Goal: Task Accomplishment & Management: Complete application form

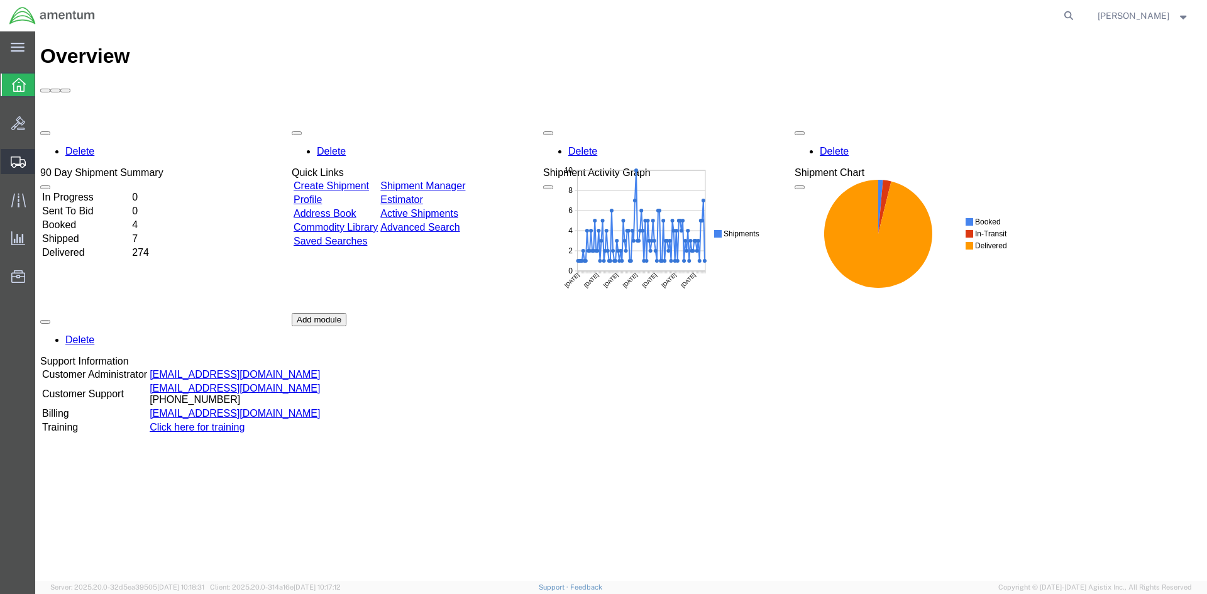
click at [0, 0] on span "Create Shipment" at bounding box center [0, 0] width 0 height 0
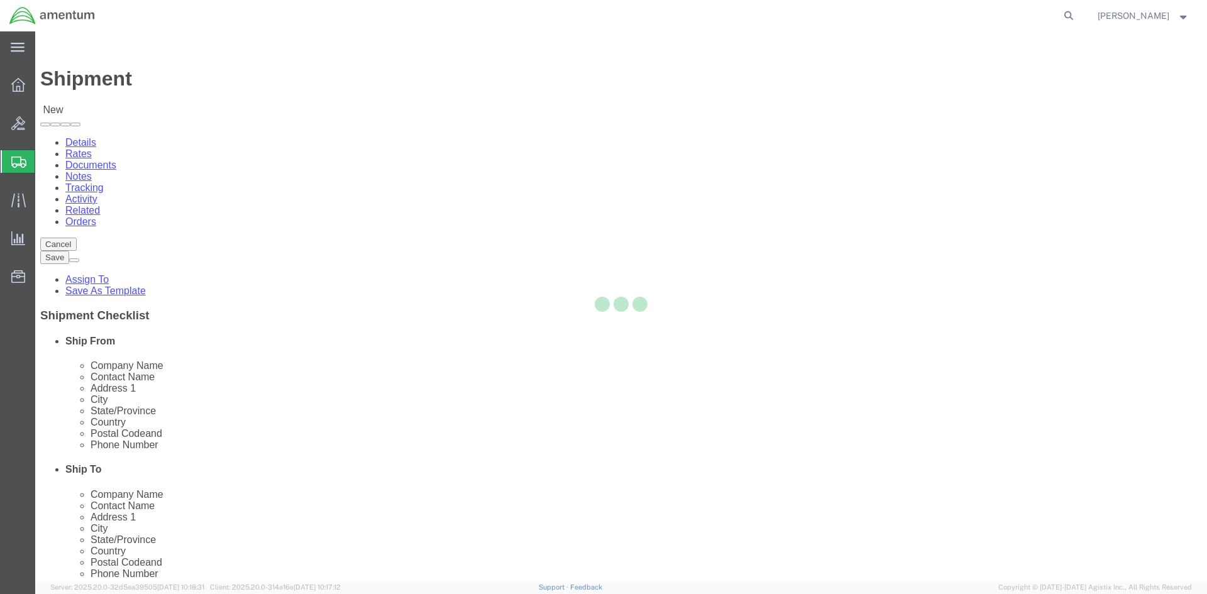
select select
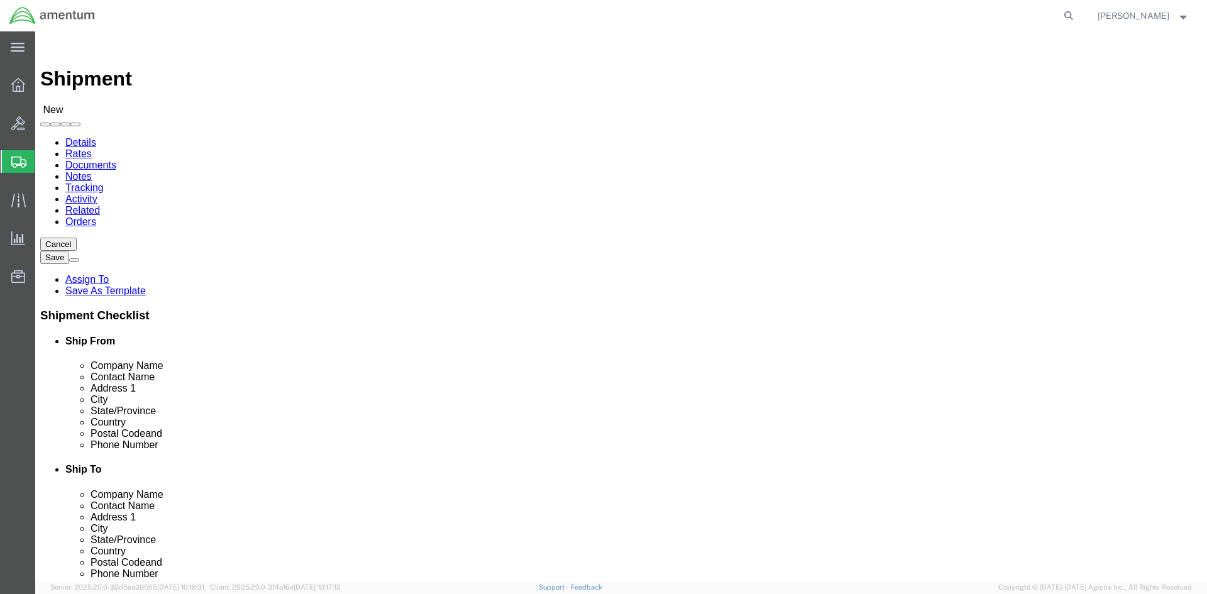
scroll to position [2515, 0]
select select "49925"
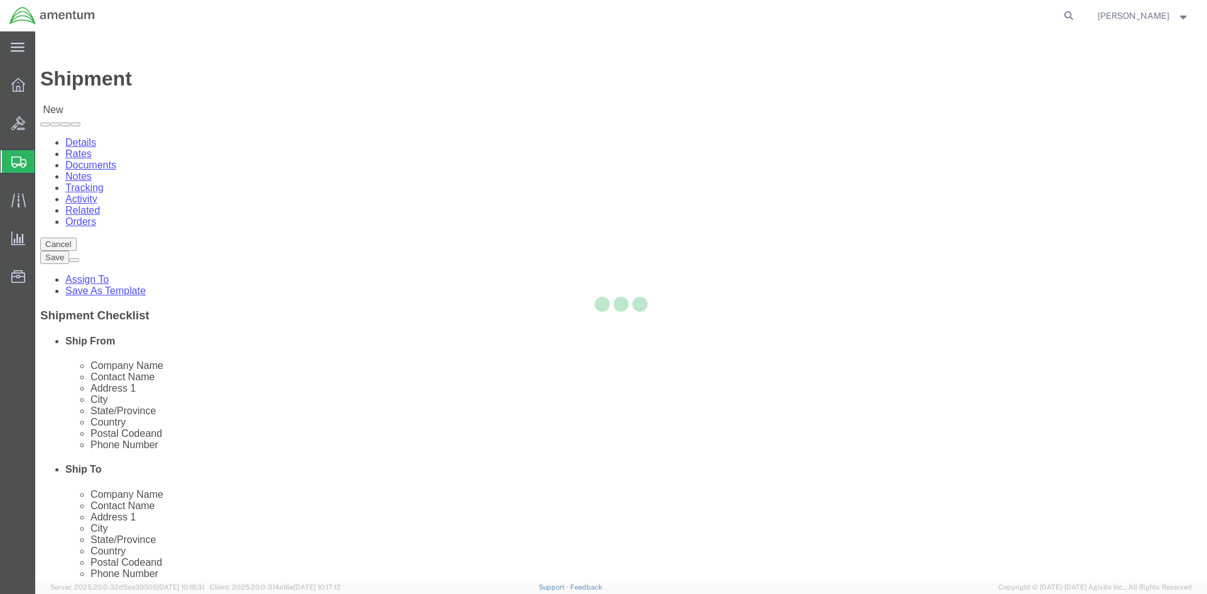
select select "VA"
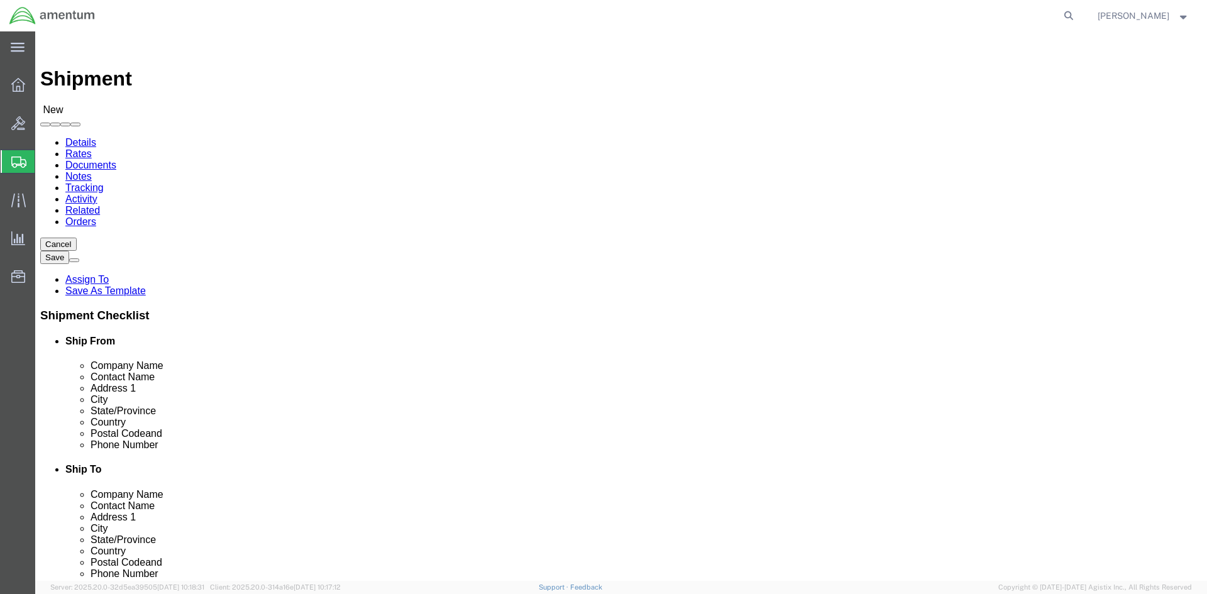
scroll to position [2704, 0]
select select "49949"
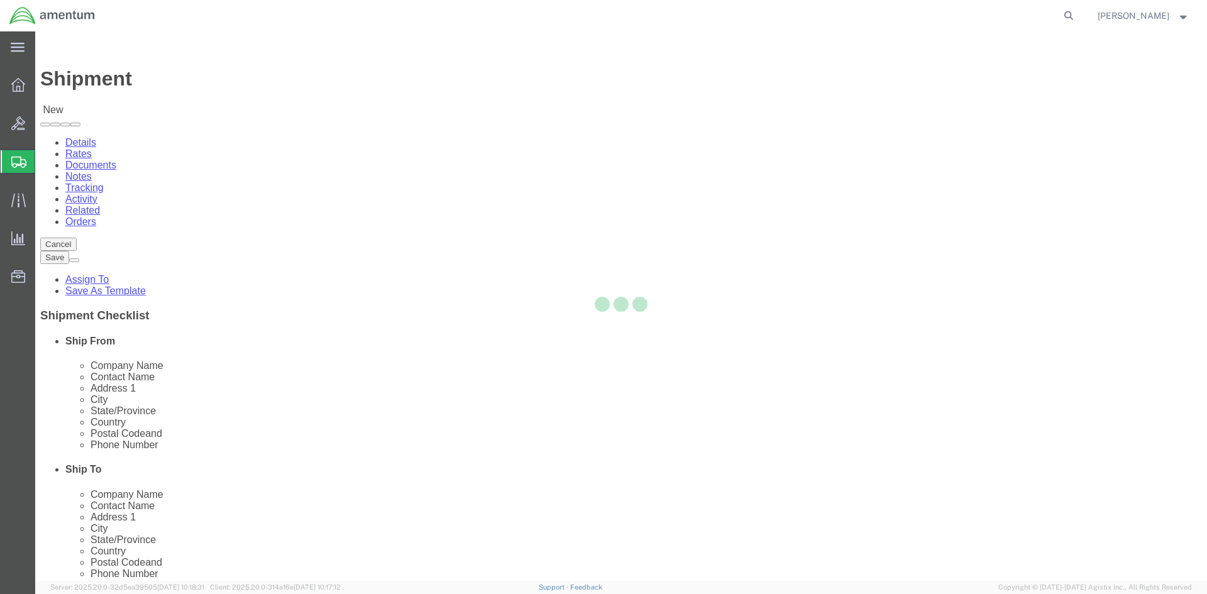
select select "AZ"
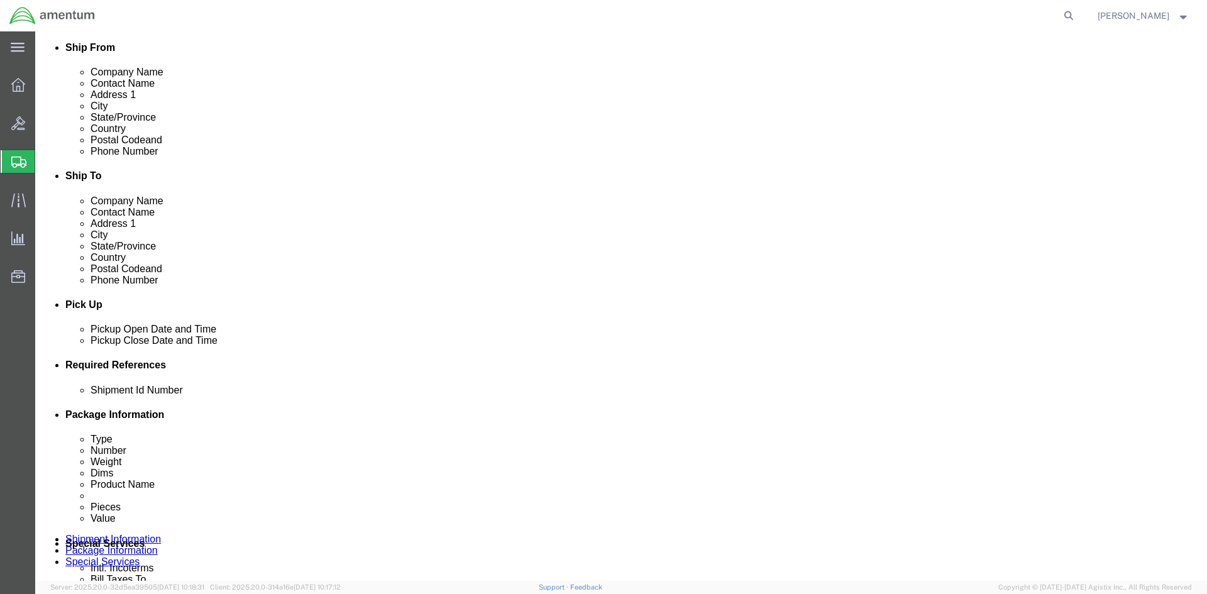
scroll to position [314, 0]
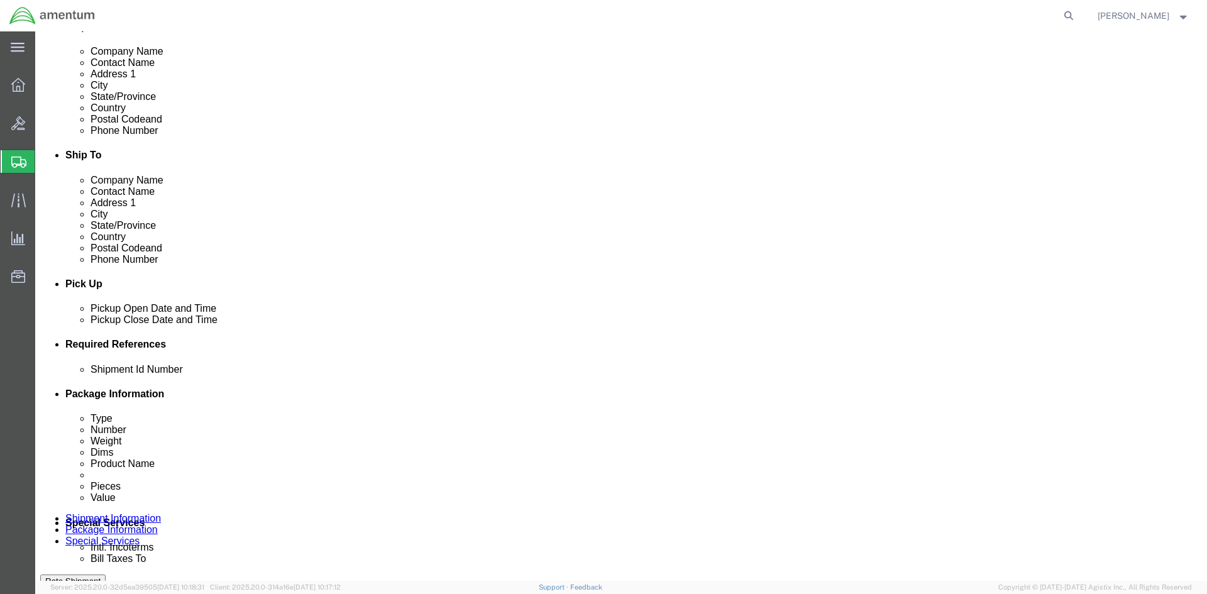
click div "[DATE] 3:00 PM"
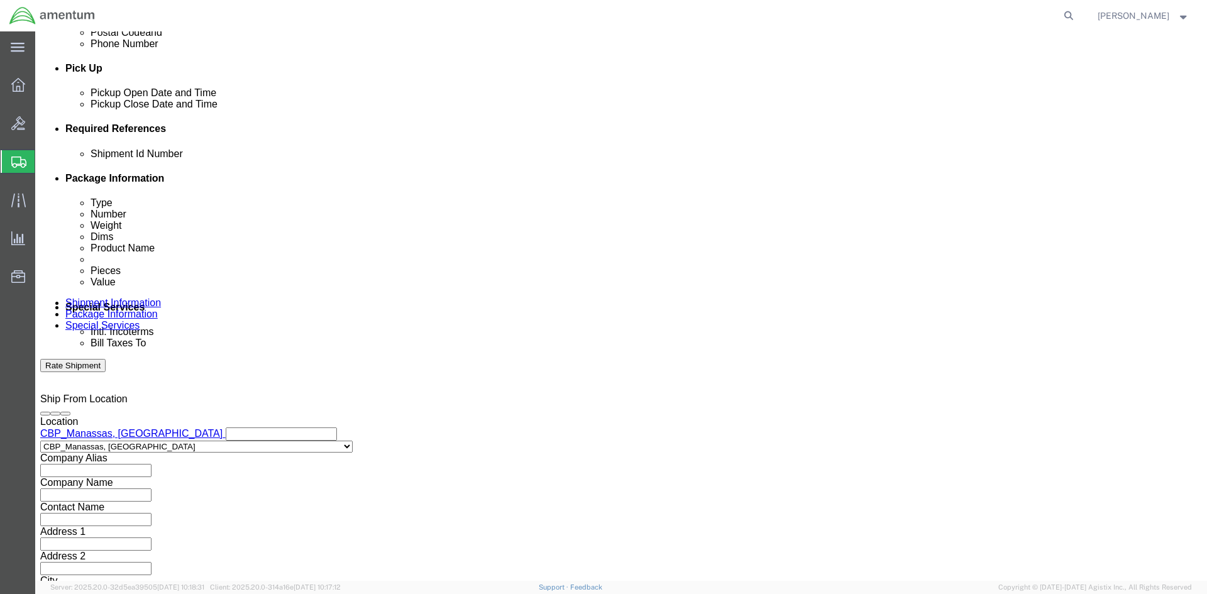
type input "4:00 PM"
click button "Apply"
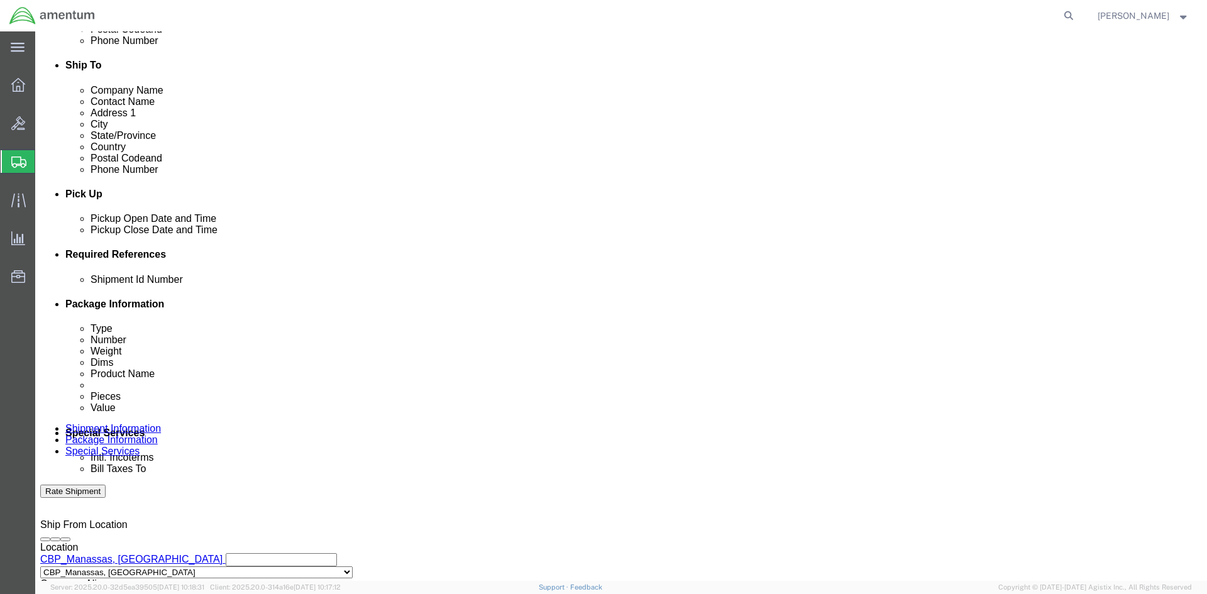
click button "Add reference"
drag, startPoint x: 861, startPoint y: 331, endPoint x: 850, endPoint y: 331, distance: 11.3
click button "Add reference"
click input "text"
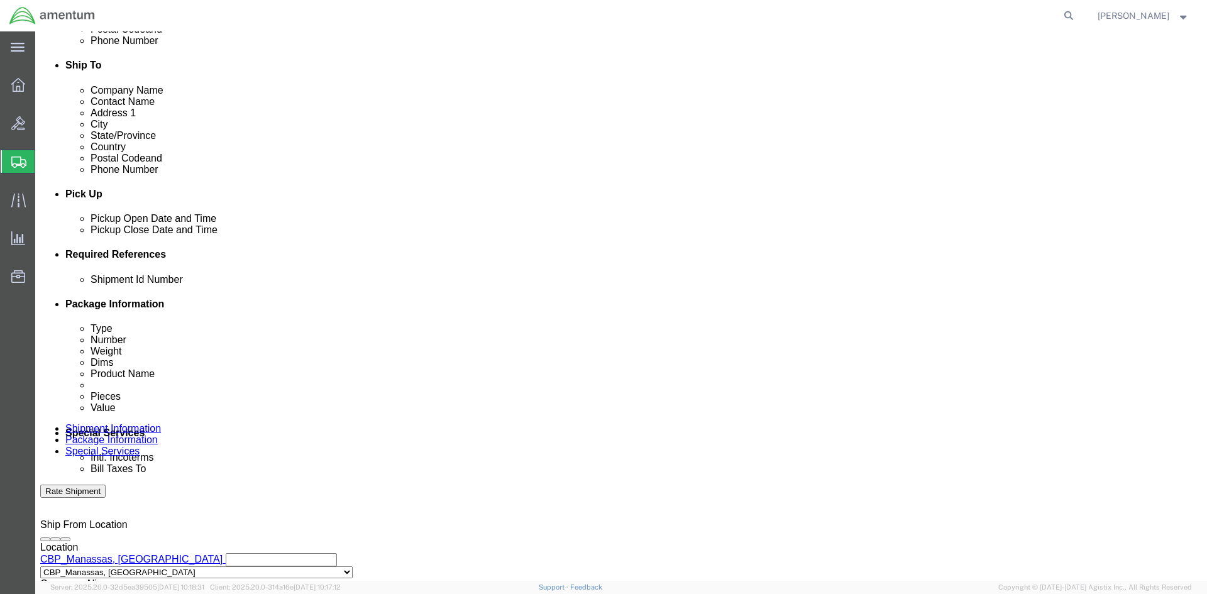
click input "text"
paste input "batch#: 479-010277"
click input "batch#: 479-010277"
type input "Batch#: 479-010277"
click select "Select Account Type Activity ID Airline Appointment Number ASN Batch Request # …"
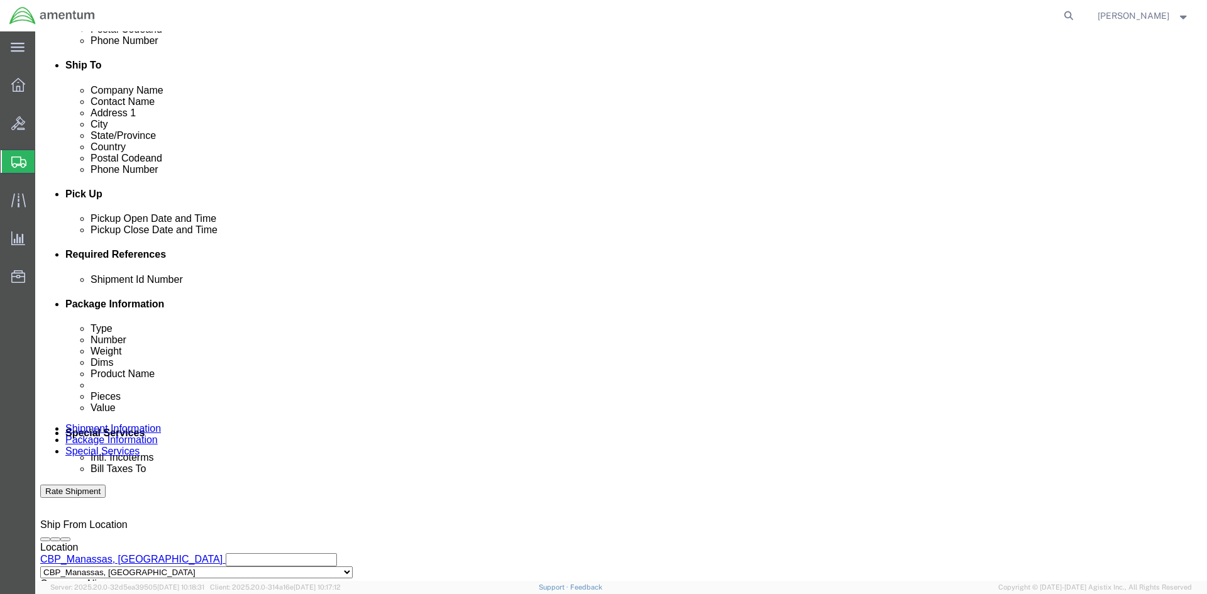
select select "CUSTREF"
click select "Select Account Type Activity ID Airline Appointment Number ASN Batch Request # …"
select select "DEPT"
click select "Select Account Type Activity ID Airline Appointment Number ASN Batch Request # …"
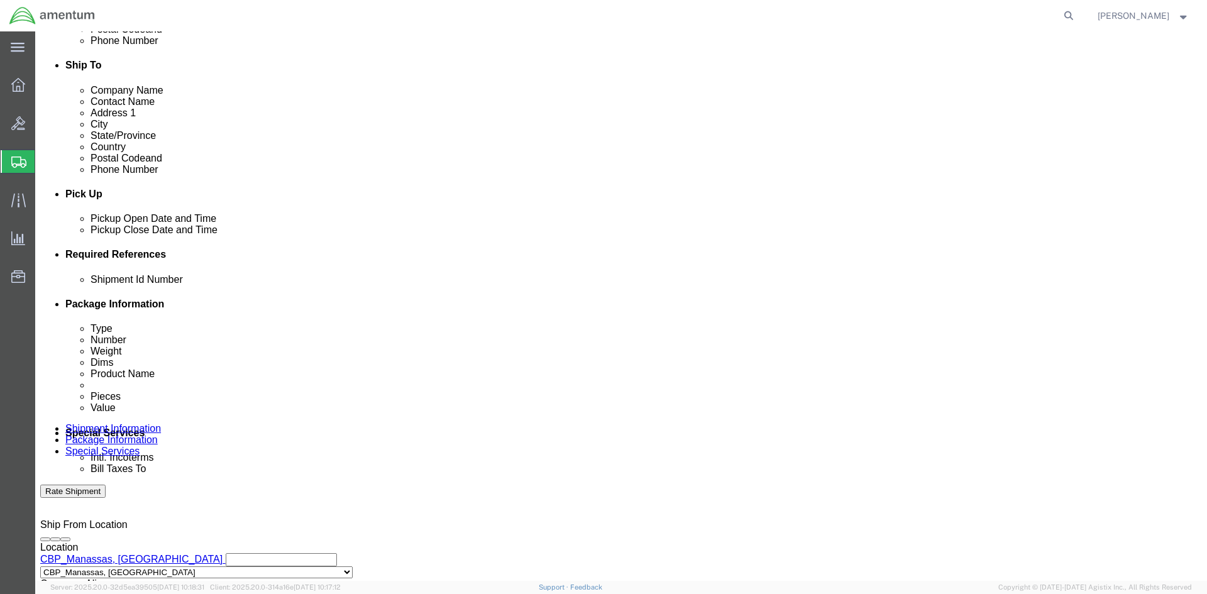
click select "Select Account Type Activity ID Airline Appointment Number ASN Batch Request # …"
select select "PROJNUM"
click select "Select Account Type Activity ID Airline Appointment Number ASN Batch Request # …"
click input "text"
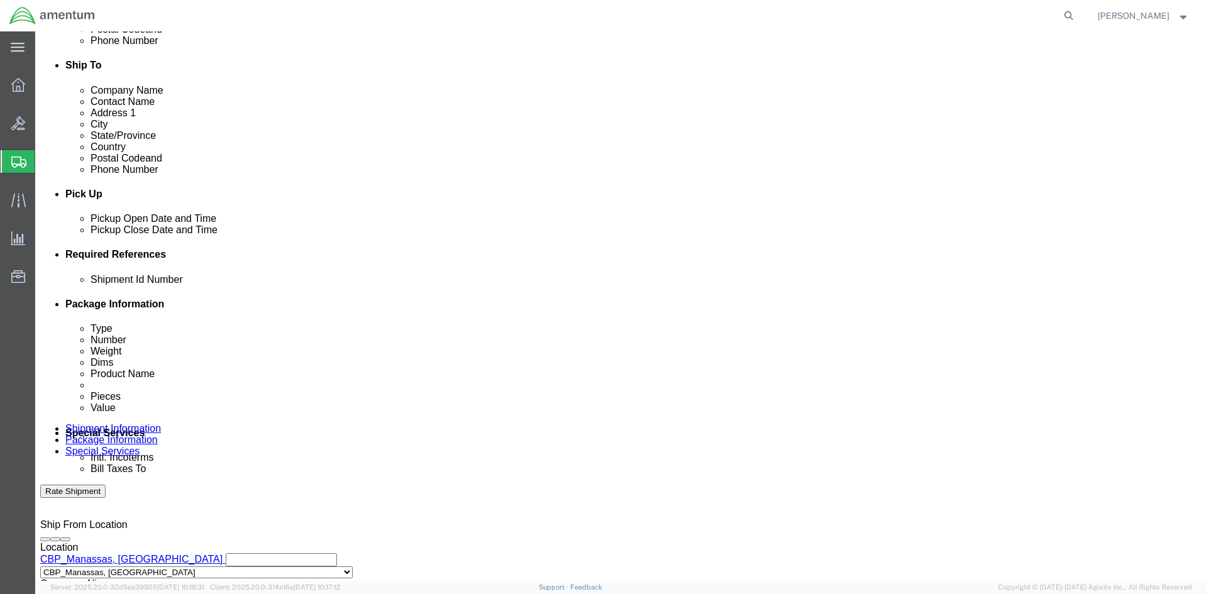
paste input "SHIM, RETENTION PLATE"
type input "SHIM, RETENTION PLATE"
click input "text"
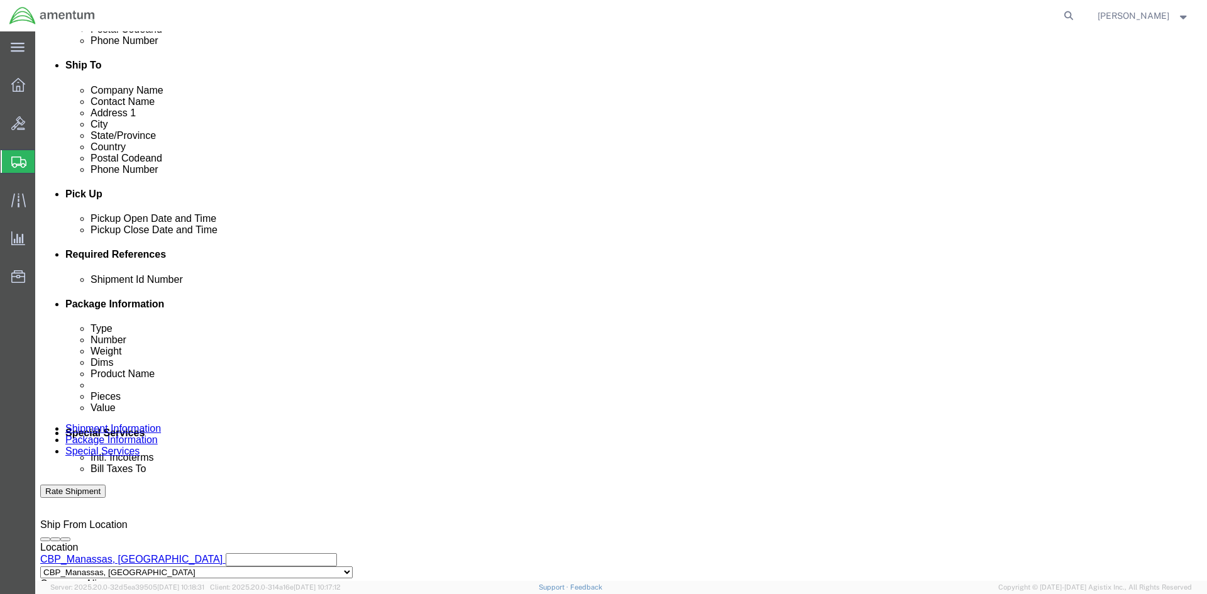
type input "c"
type input "CBP"
click input "text"
type input "6118.04.03.2219.000.NCR.0000"
click div "Shipment Id Number Batch#: 479-010277 Select Account Type Activity ID Airline A…"
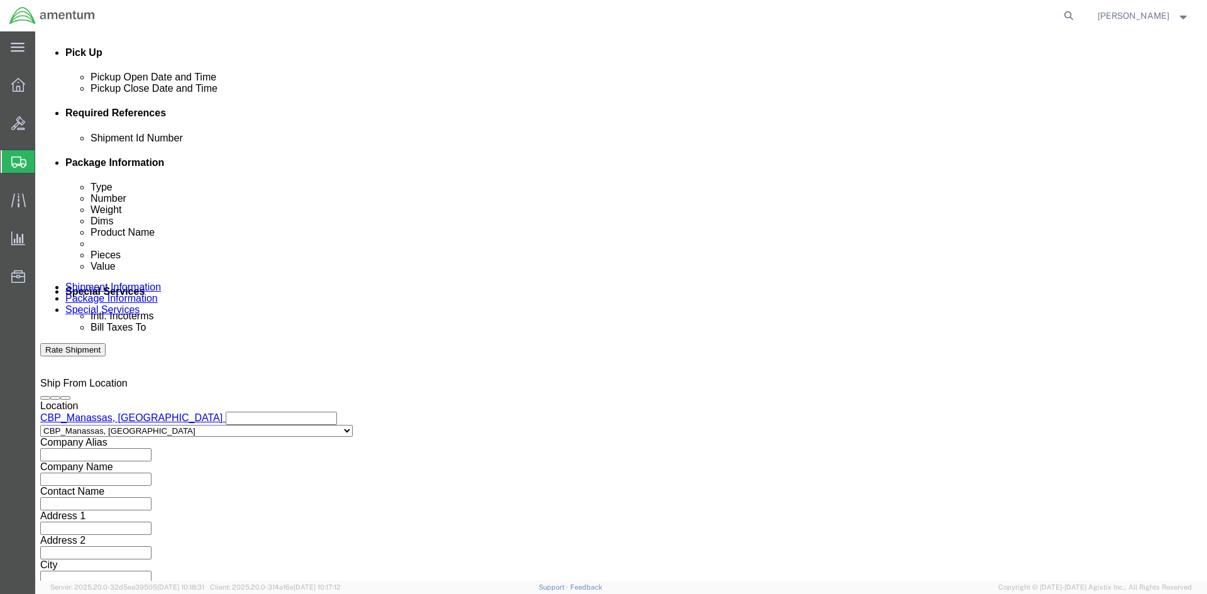
scroll to position [554, 0]
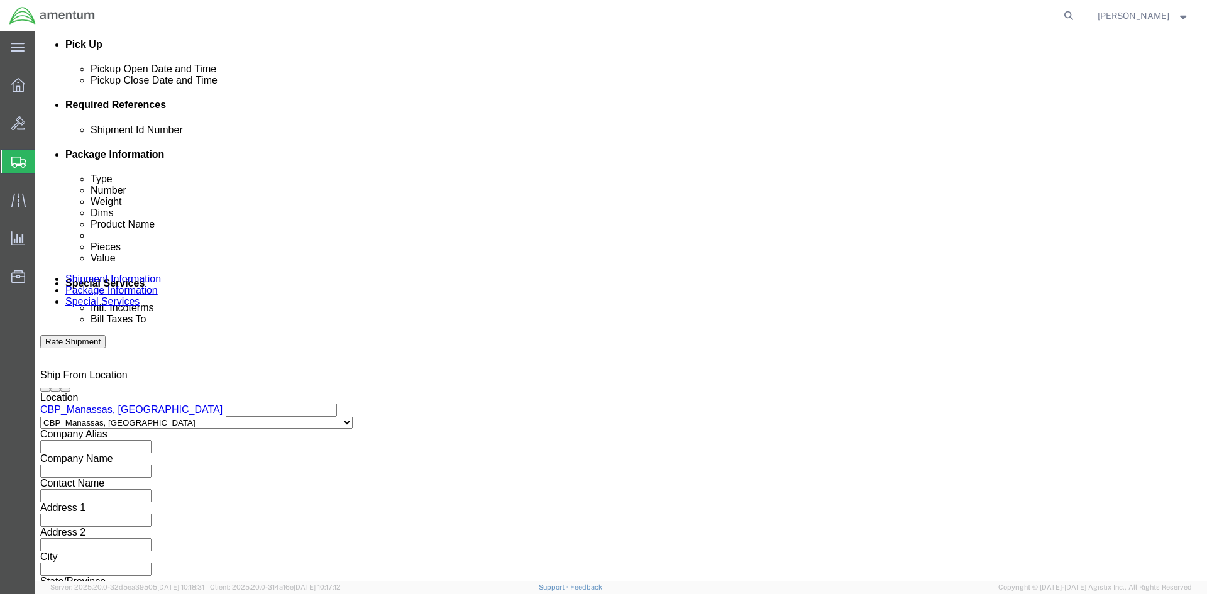
click button "Continue"
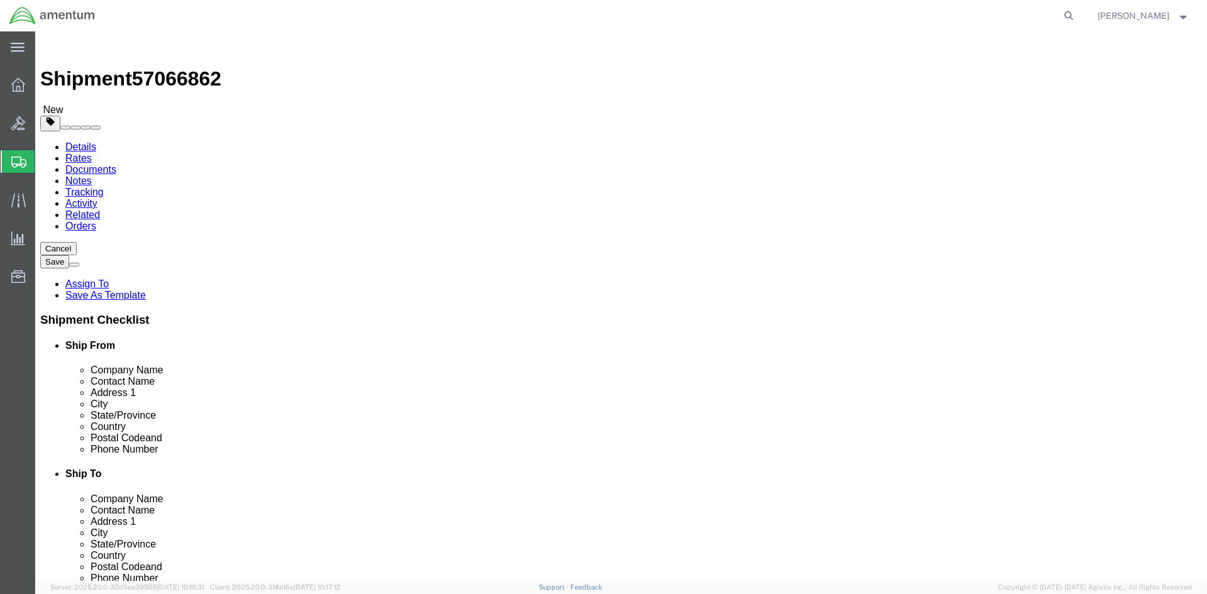
click select "Select BCK Boxes Bale(s) Basket(s) Bolt(s) Bottle(s) Buckets Bulk Bundle(s) Can…"
select select "SBX"
click select "Select BCK Boxes Bale(s) Basket(s) Bolt(s) Bottle(s) Buckets Bulk Bundle(s) Can…"
type input "12.25"
type input "11.00"
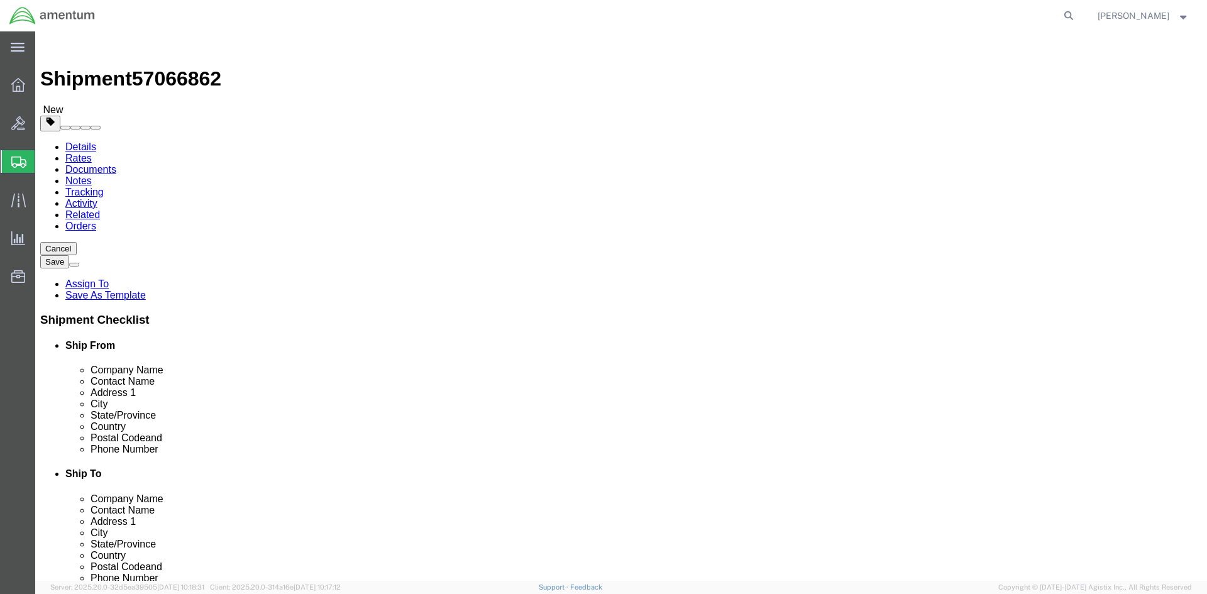
type input "1.50"
drag, startPoint x: 205, startPoint y: 289, endPoint x: 109, endPoint y: 282, distance: 96.4
click div "Weight 0.00 Select kgs lbs Ship. t°"
type input "2.00"
click ul
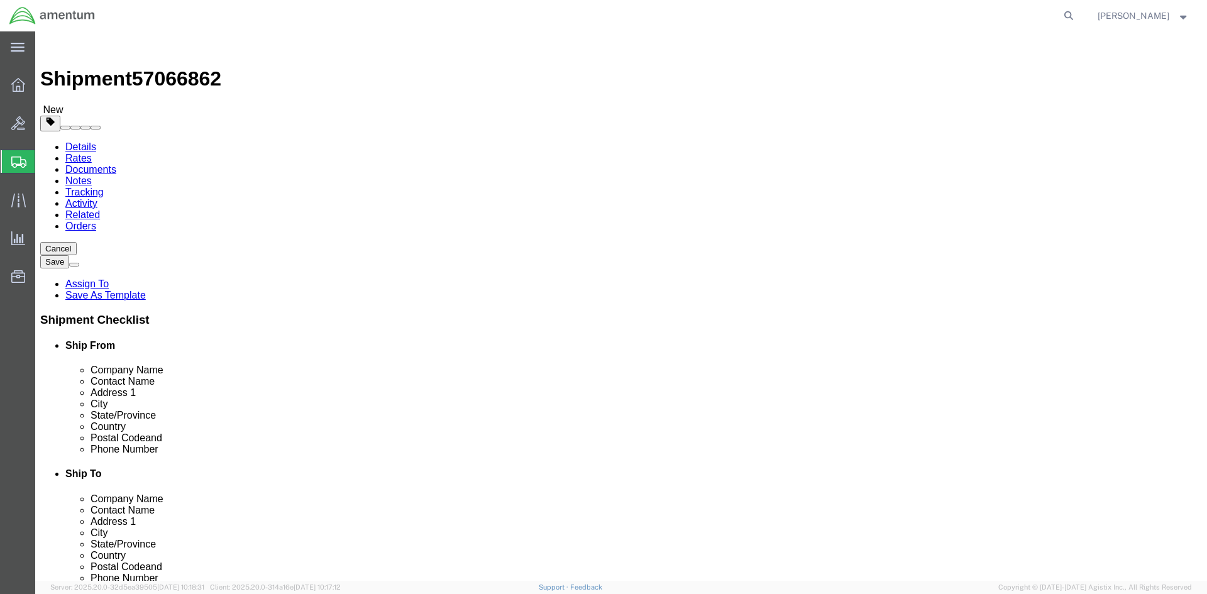
click link "Add Content"
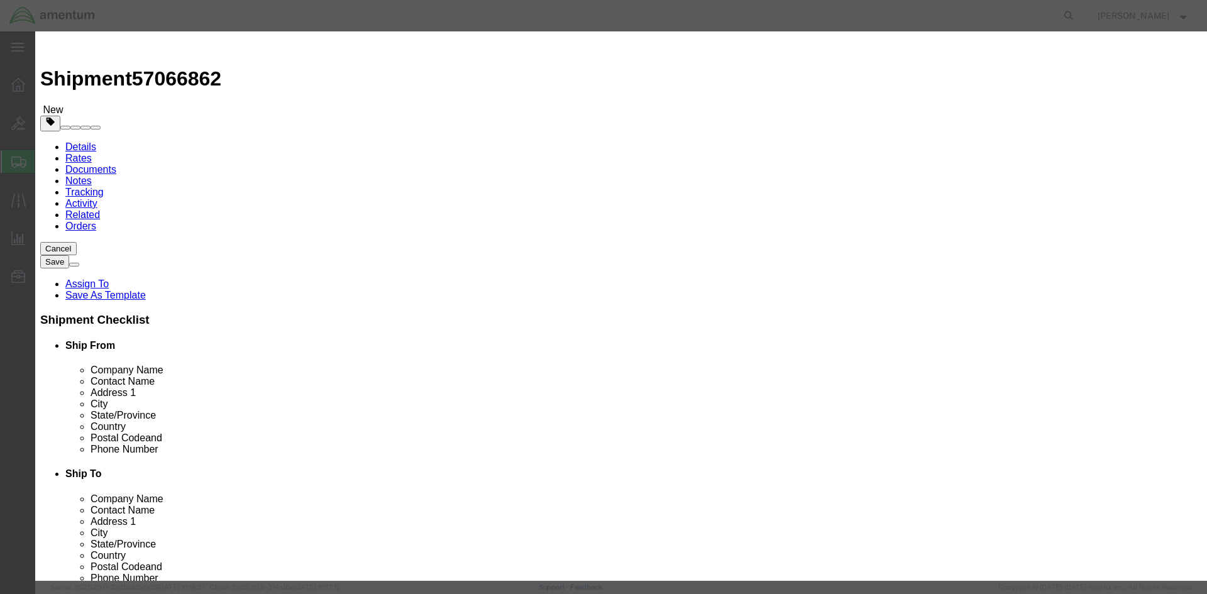
click input "text"
type input "7"
click input "text"
paste input ": SHIM, RETENTION PLATE"
click input ": SHIM, RETENTION PLATE"
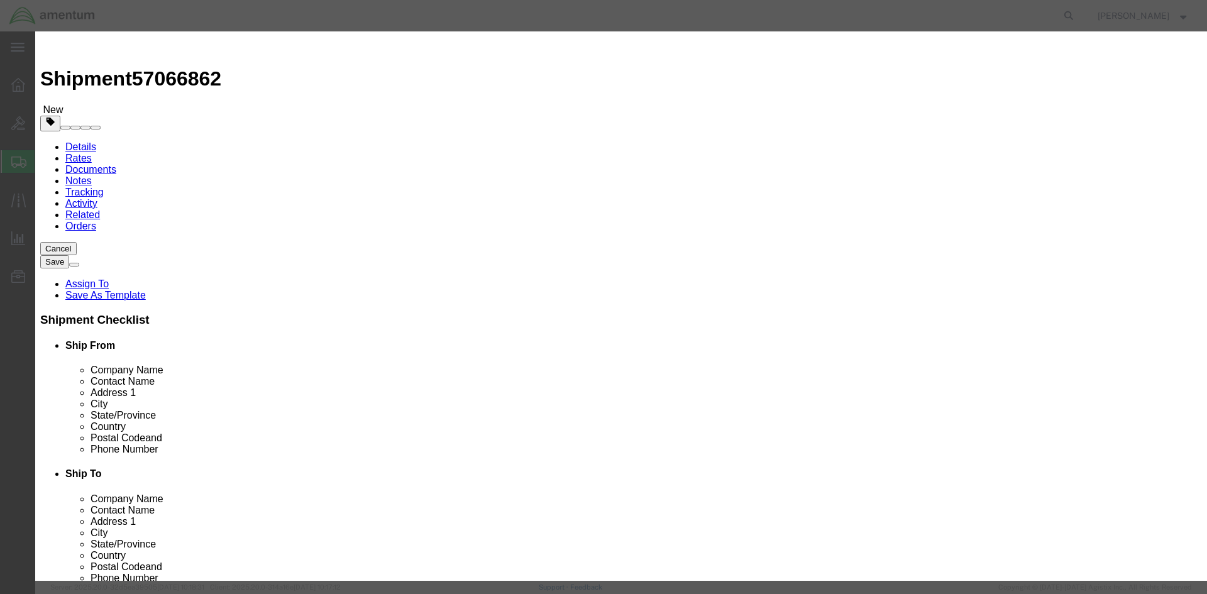
type input "SHIM, RETENTION PLATE"
click input "0"
type input "8"
click input "text"
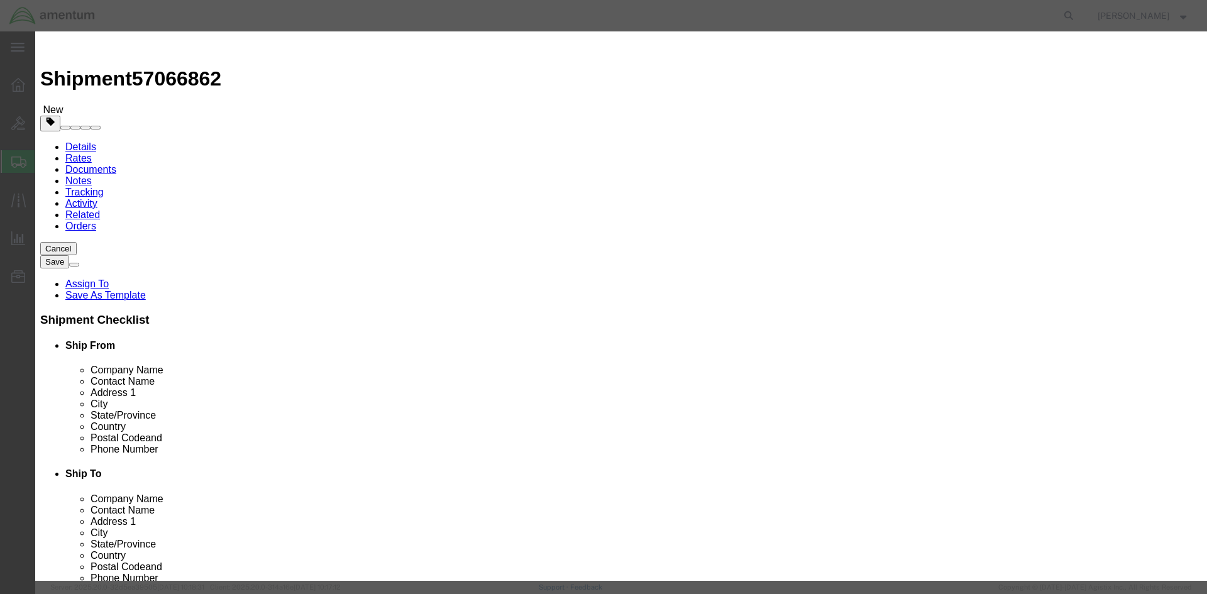
type input "1350.00"
click label "GL Reference"
click button "Save & Close"
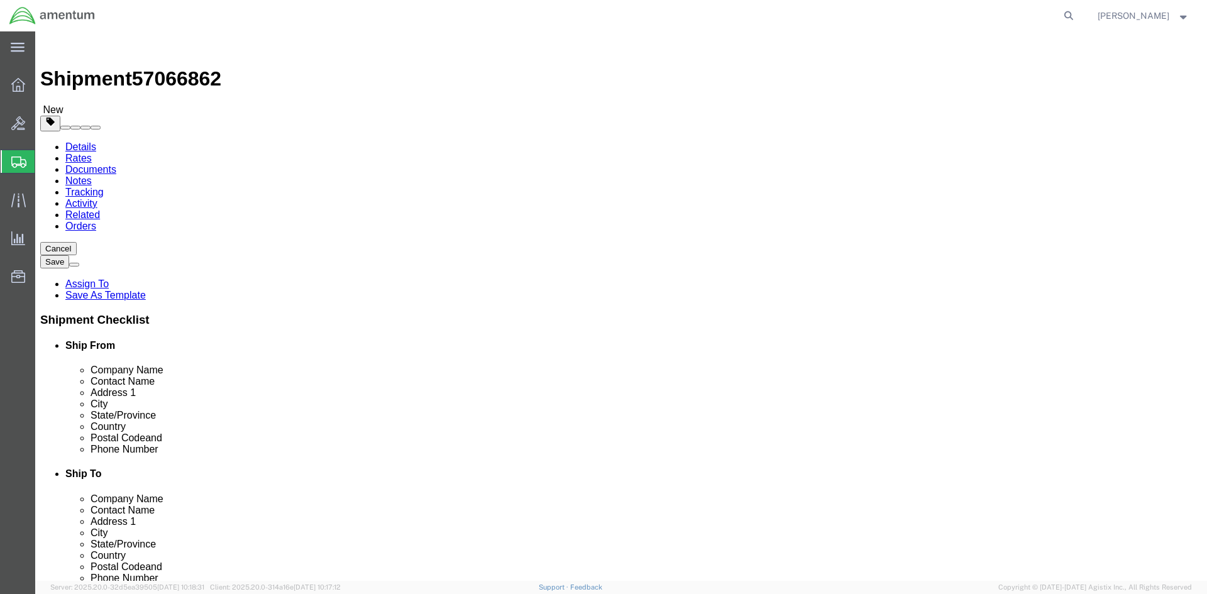
click button "Rate Shipment"
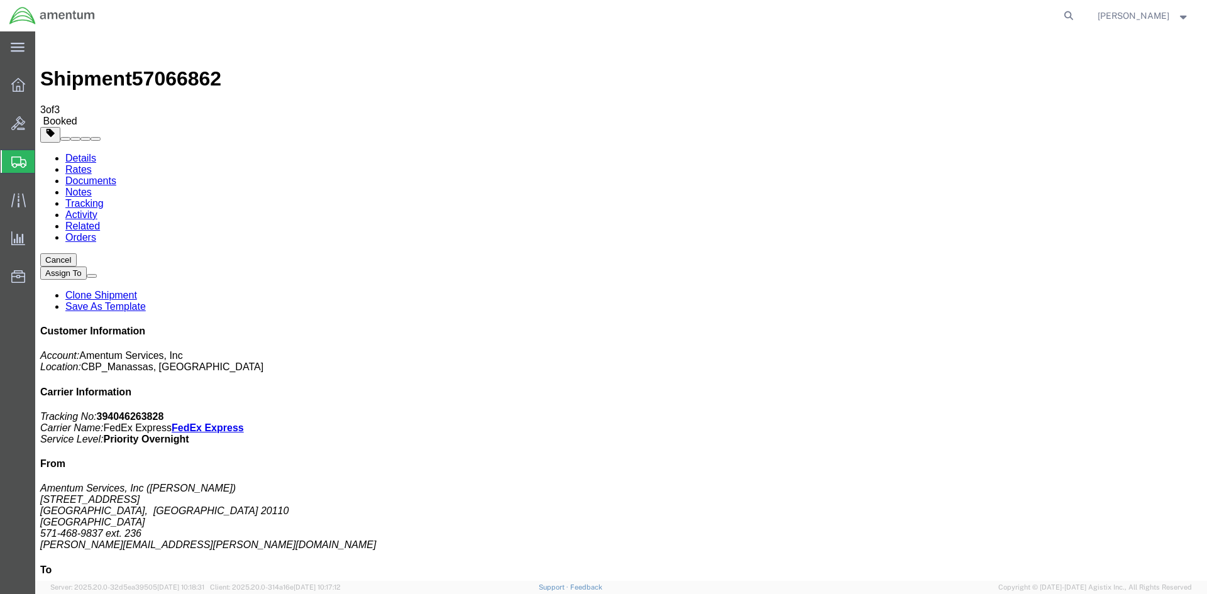
drag, startPoint x: 1094, startPoint y: 191, endPoint x: 969, endPoint y: 194, distance: 124.6
click at [969, 326] on div "Customer Information Account: Amentum Services, Inc Location: CBP_Manassas, [GE…" at bounding box center [621, 550] width 1162 height 448
copy p "Tracking No: 394046263828"
click at [0, 0] on span "Create Shipment" at bounding box center [0, 0] width 0 height 0
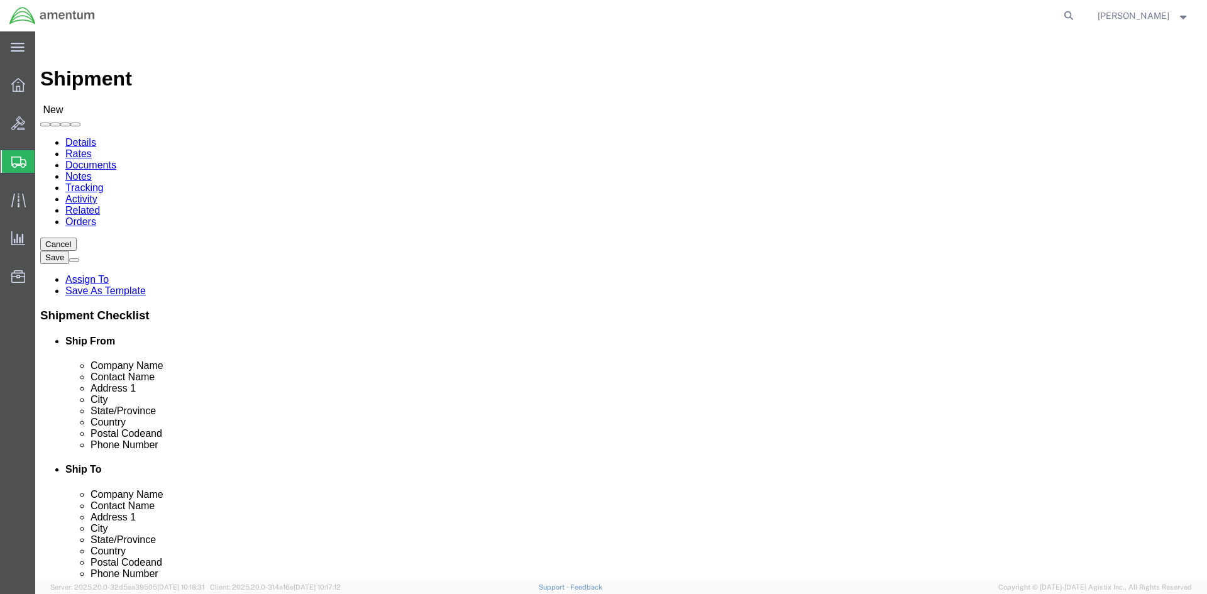
scroll to position [2578, 0]
select select "49925"
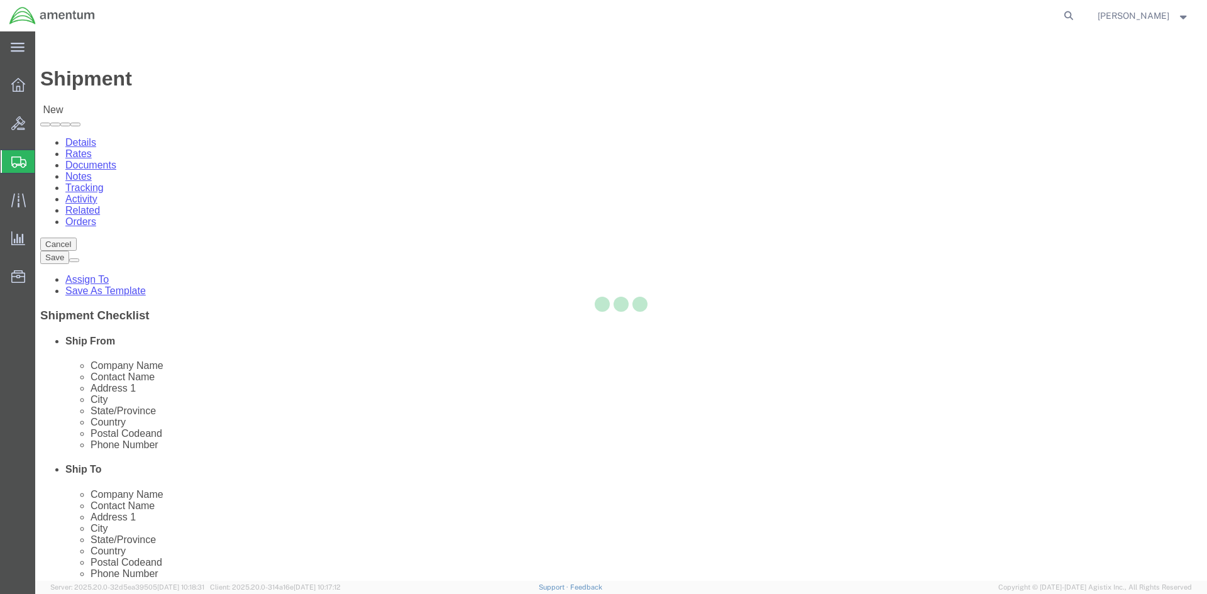
select select "VA"
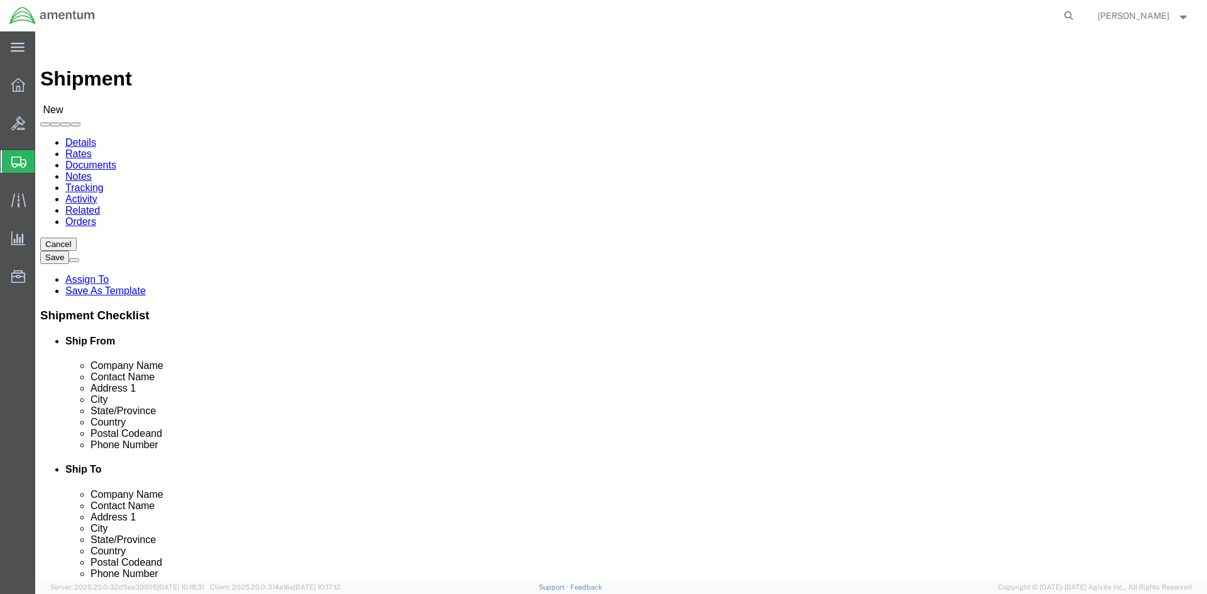
scroll to position [2767, 0]
select select "49921"
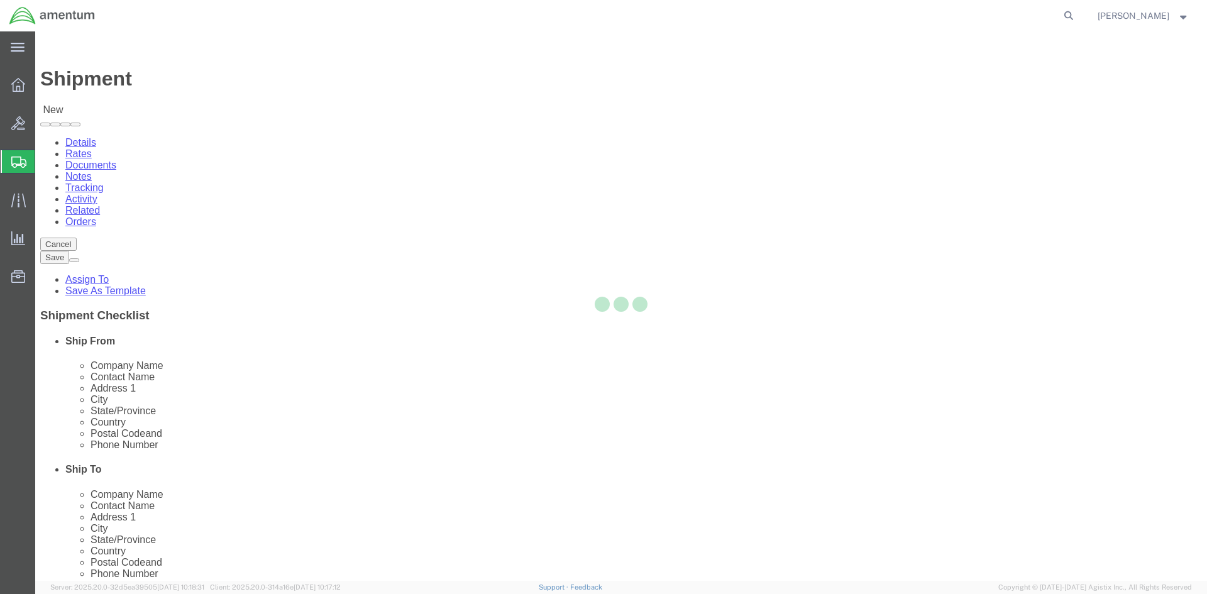
select select "MI"
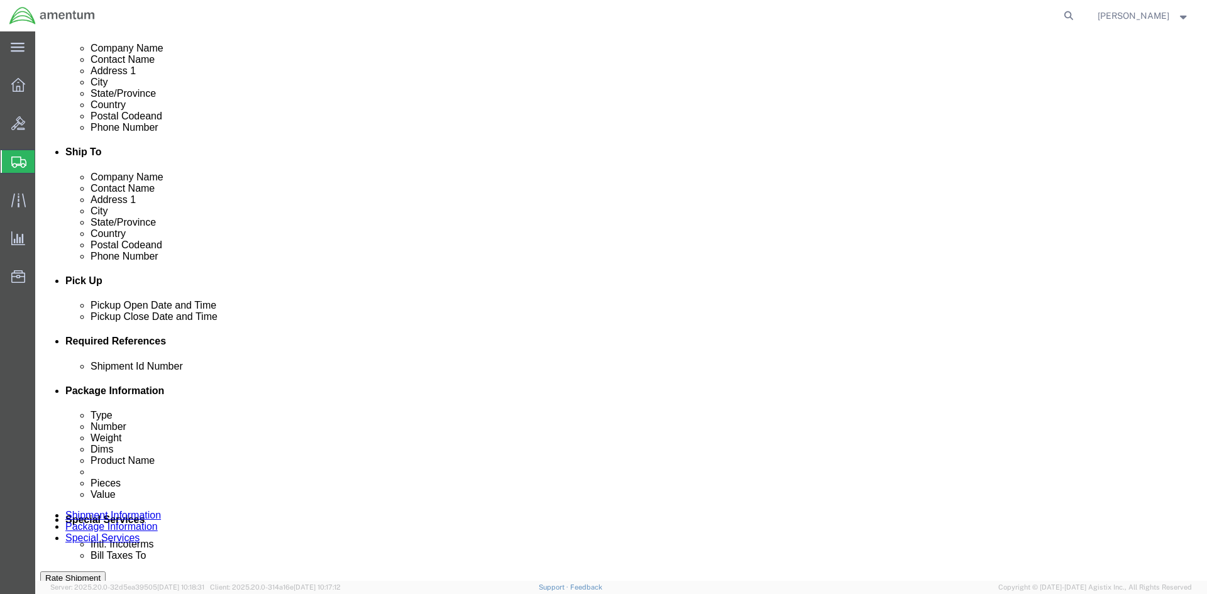
scroll to position [377, 0]
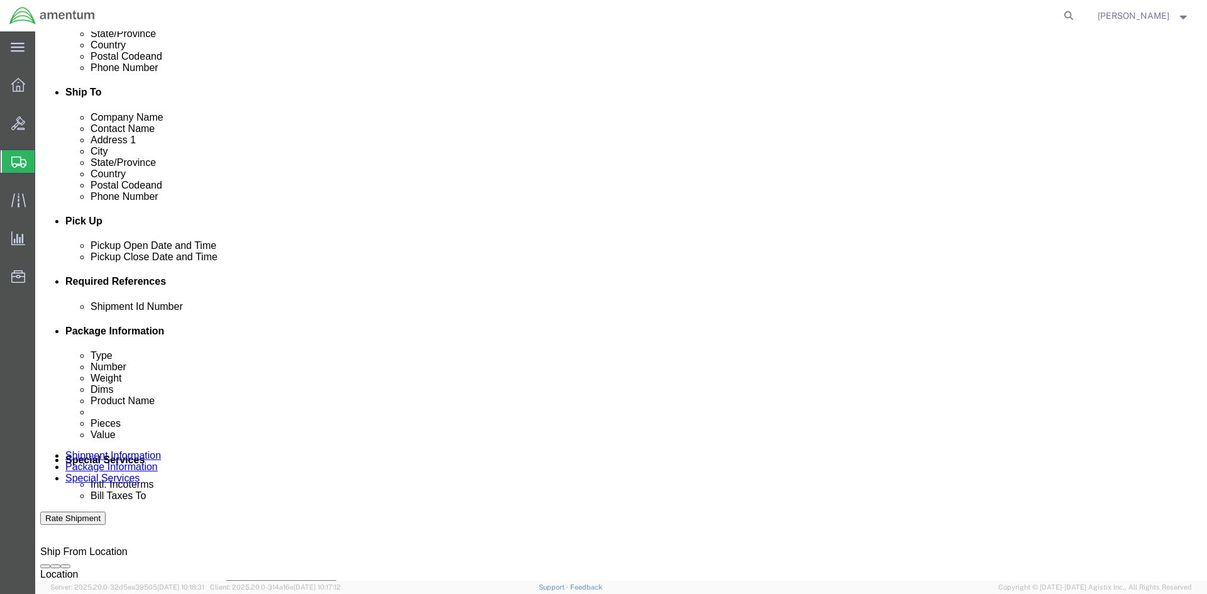
click div "[DATE] 3:00 PM"
click div "Pickup Date: Pickup Start Date Pickup Start Time Pickup Open Date and Time [DAT…"
click div "[DATE] 3:00 PM"
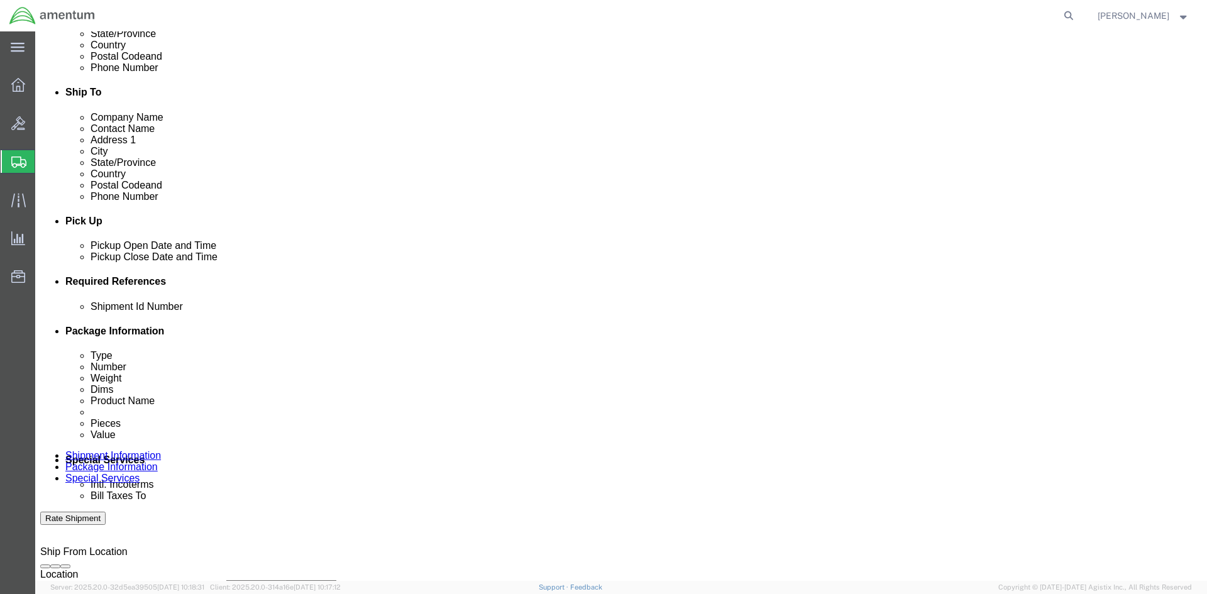
click div "[DATE] 3:00 PM"
click input "8:00 PM"
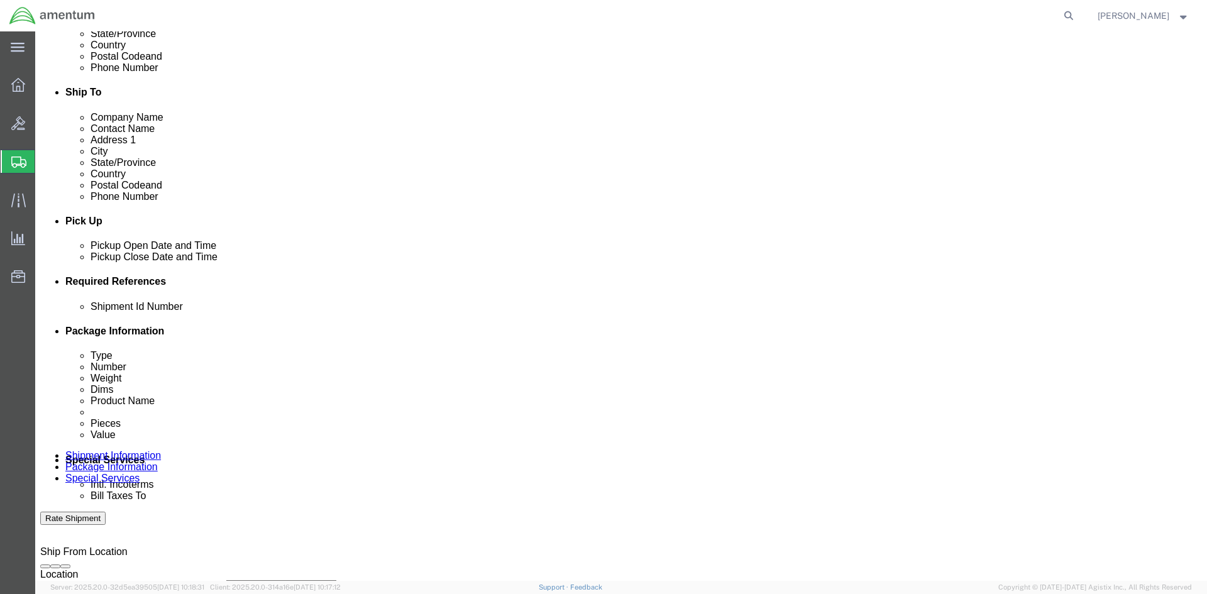
type input "8:00 am"
click button "Apply"
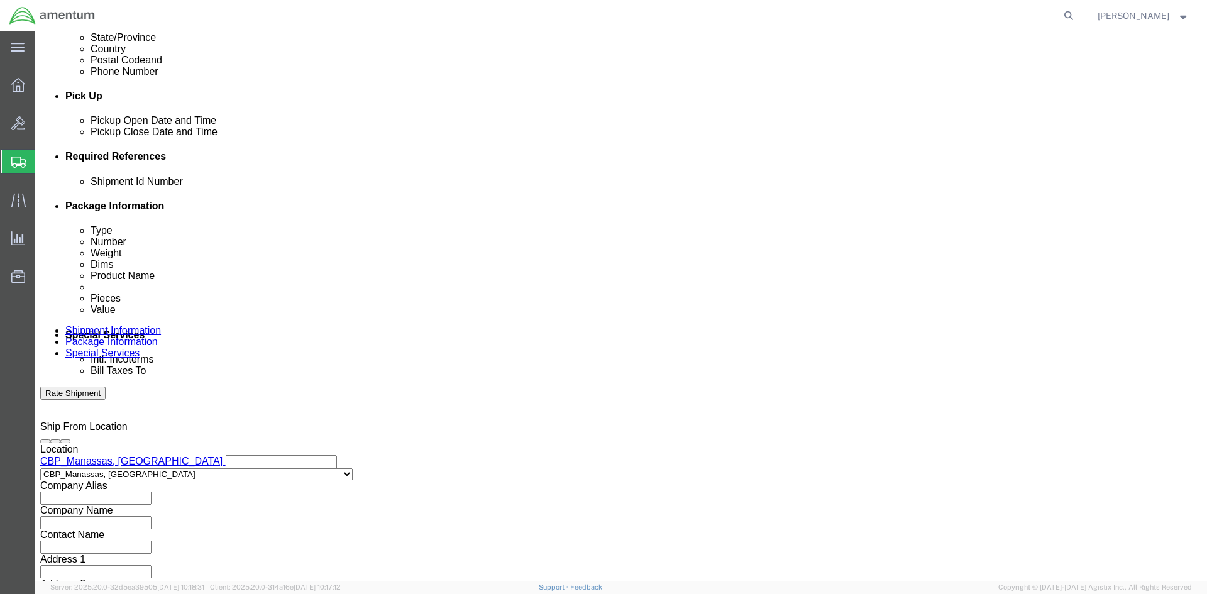
scroll to position [503, 0]
click button "Add reference"
click input "text"
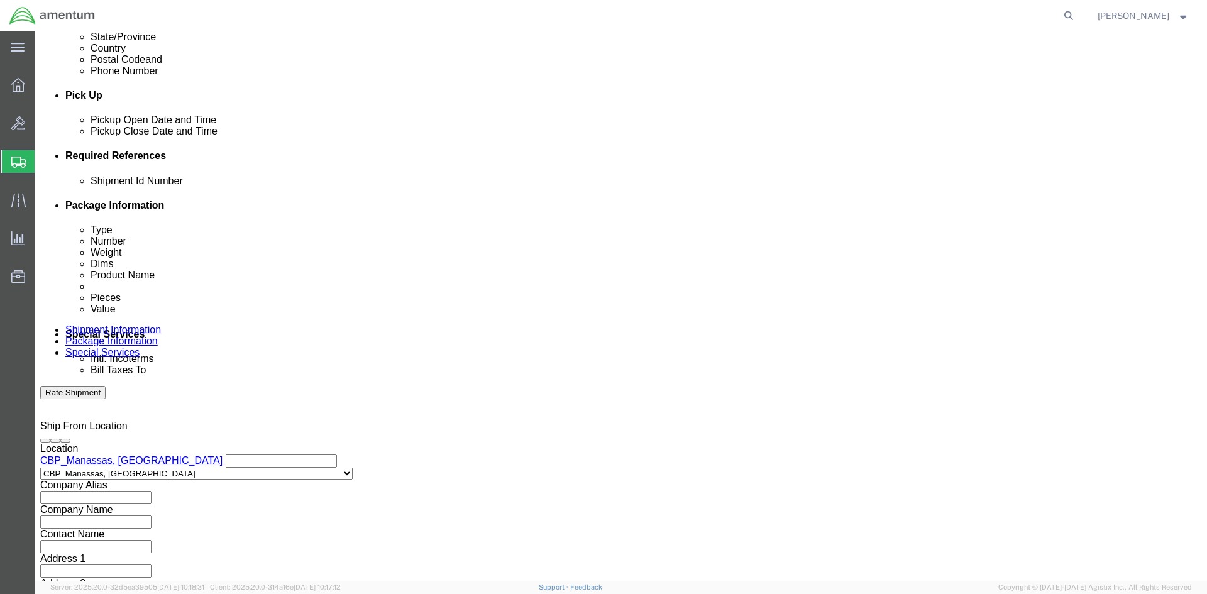
type input "l"
type input "LOANER TOOL RETURN"
click select "Select Account Type Activity ID Airline Appointment Number ASN Batch Request # …"
select select "CUSTREF"
click select "Select Account Type Activity ID Airline Appointment Number ASN Batch Request # …"
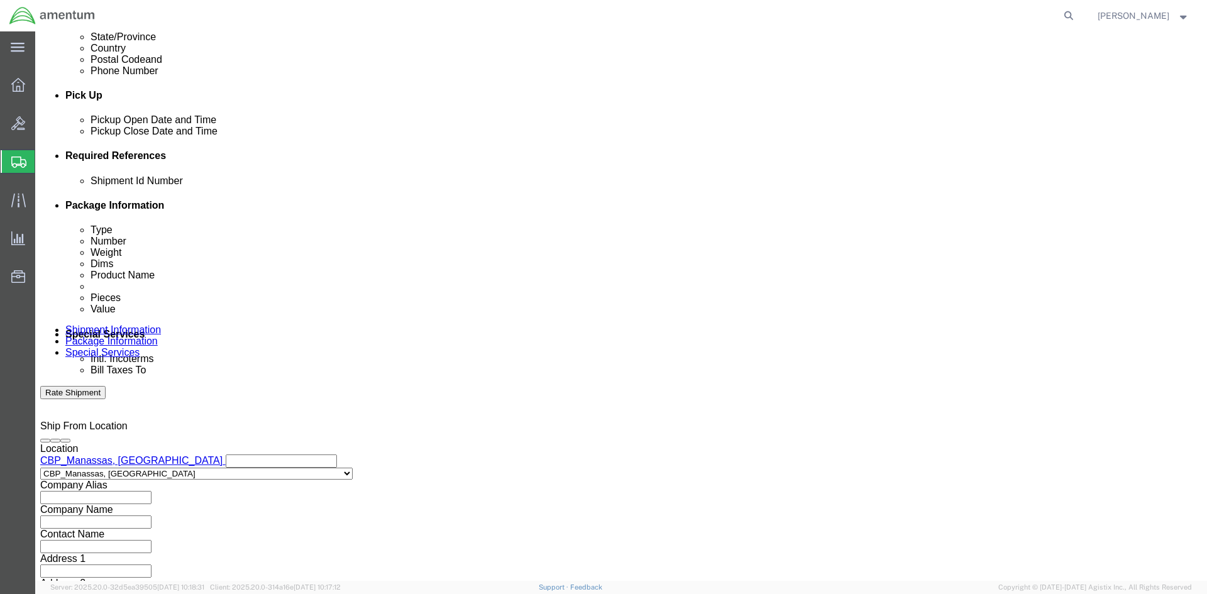
click select "Select Account Type Activity ID Airline Appointment Number ASN Batch Request # …"
select select "DEPT"
click select "Select Account Type Activity ID Airline Appointment Number ASN Batch Request # …"
select select "PROJNUM"
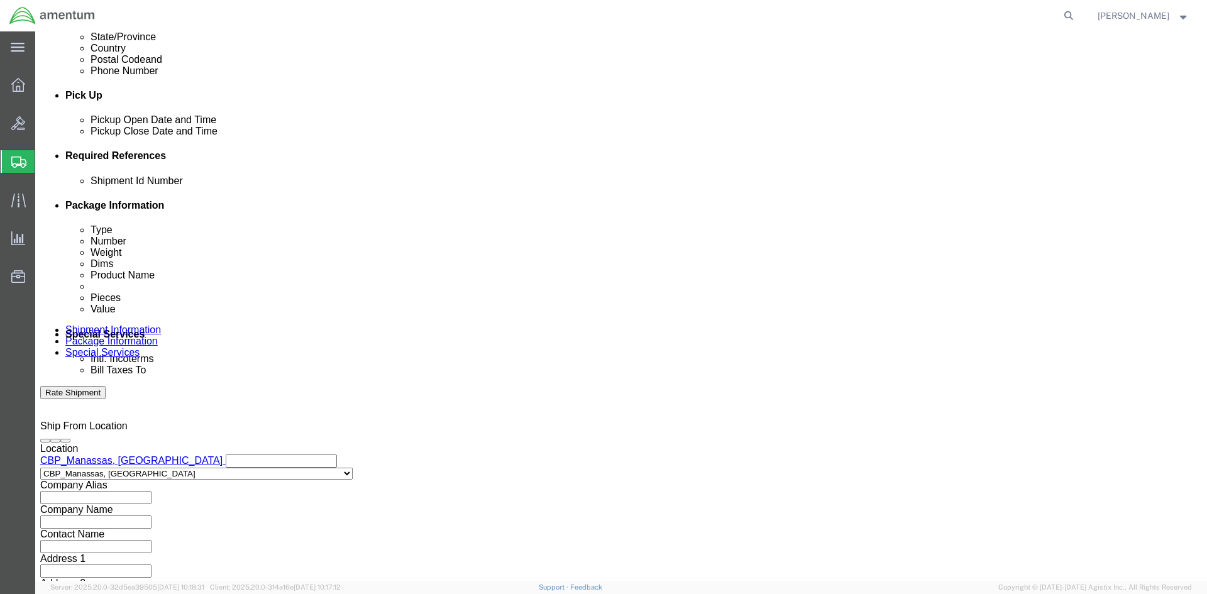
click select "Select Account Type Activity ID Airline Appointment Number ASN Batch Request # …"
click div "Shipment Id Number LOANER TOOL RETURN Select Account Type Activity ID Airline A…"
click input "text"
drag, startPoint x: 271, startPoint y: 272, endPoint x: 127, endPoint y: 272, distance: 144.0
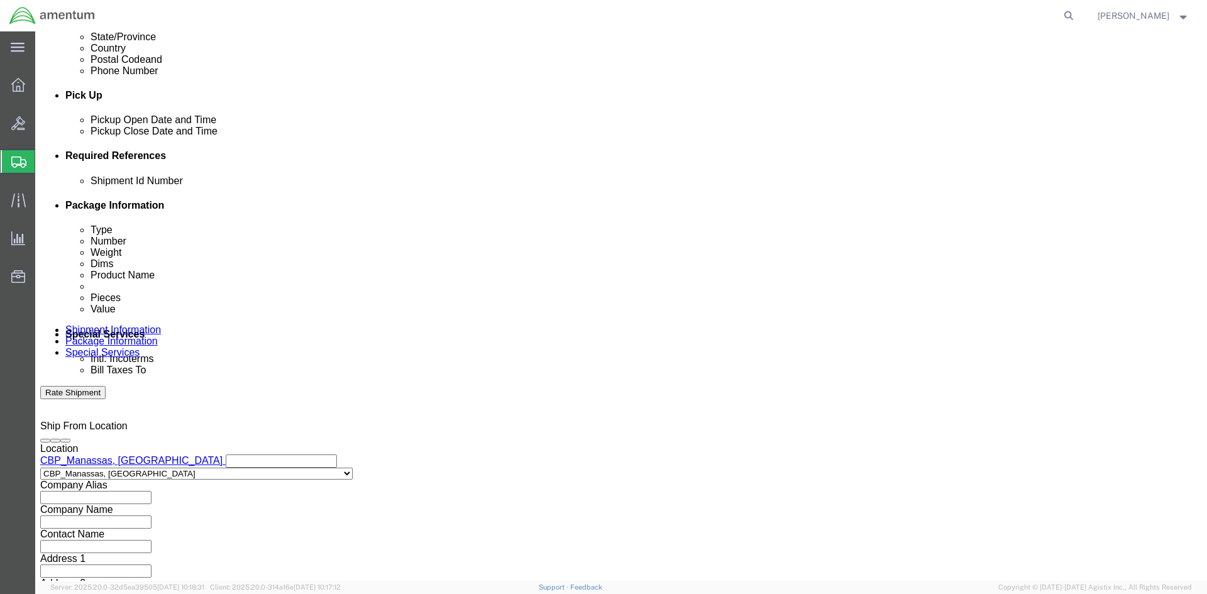
click div "Shipment Id Number LOANER TOOL RETURN"
click input "text"
paste input "LOANER TOOL RETURN"
type input "LOANER TOOL RETURN"
drag, startPoint x: 833, startPoint y: 277, endPoint x: 820, endPoint y: 279, distance: 12.8
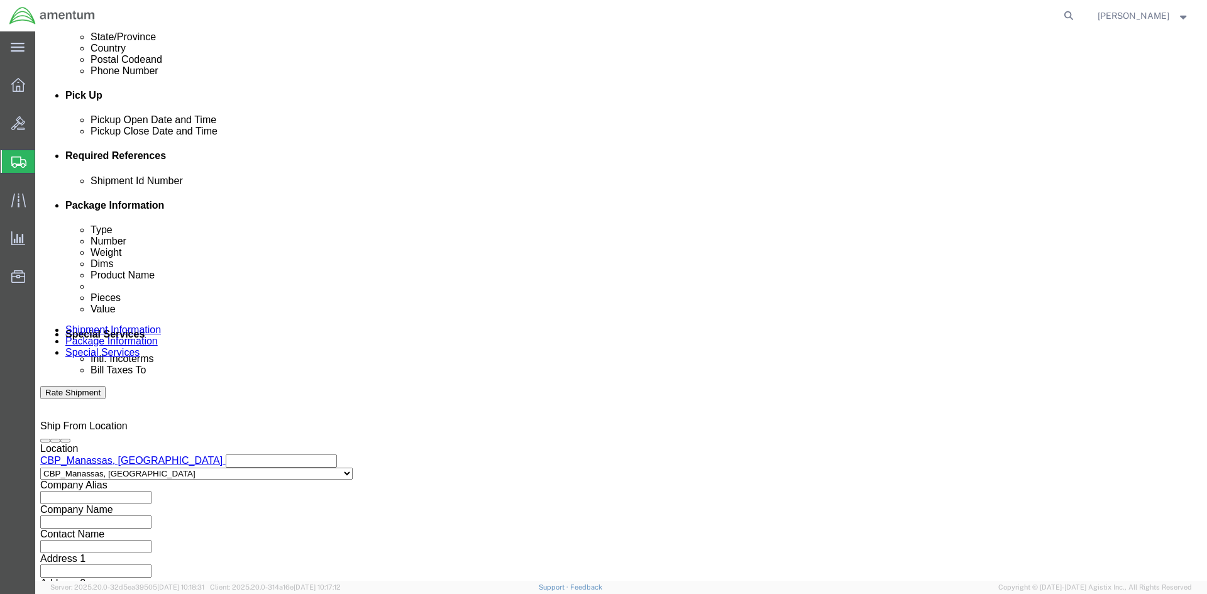
click input "text"
type input "CBP"
click input "text"
type input "6118.04.03.2219.000.NCR.0000"
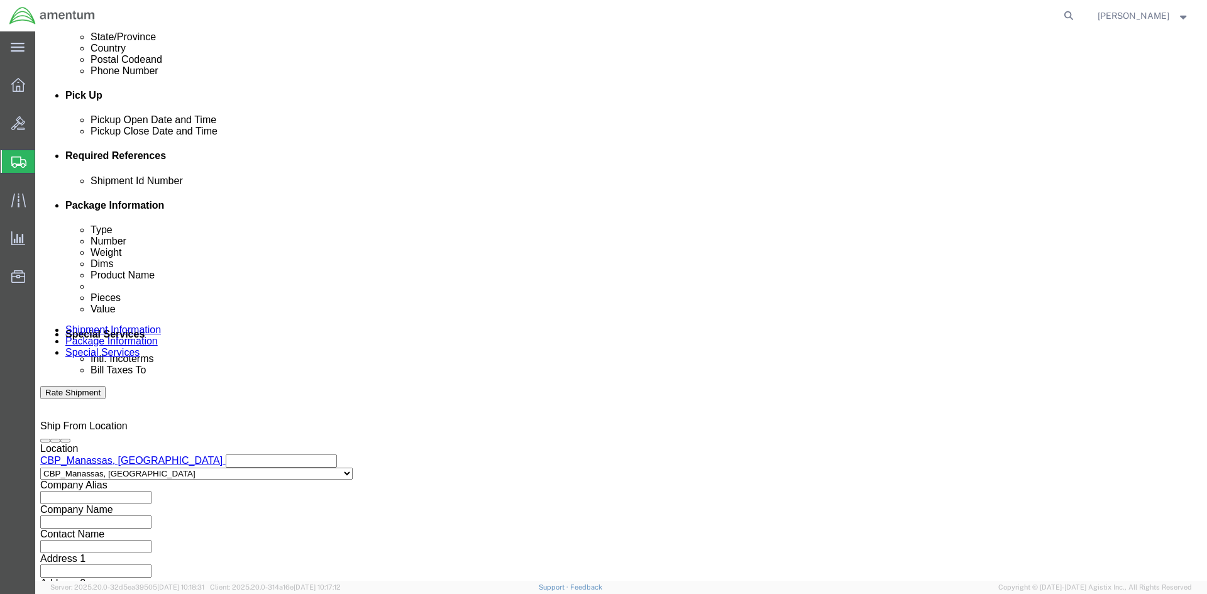
click div "Shipment Id Number LOANER TOOL RETURN Select Account Type Activity ID Airline A…"
click input "6118.04.03.2219.000.NCR.0000"
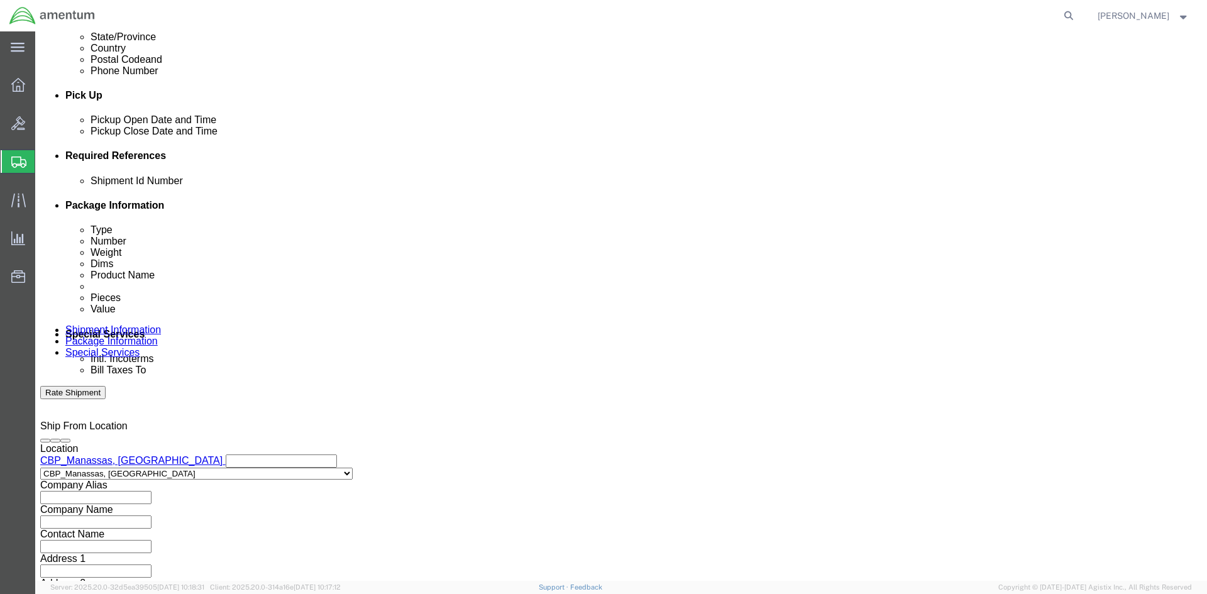
scroll to position [0, 21]
click div "Shipment Id Number LOANER TOOL RETURN Select Account Type Activity ID Airline A…"
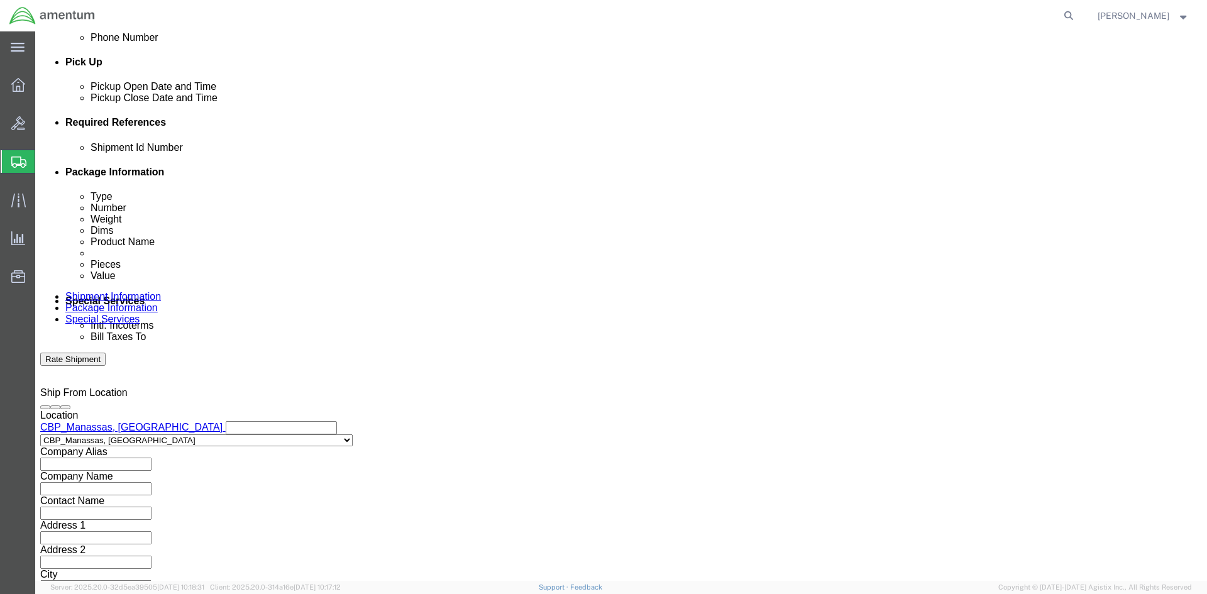
scroll to position [554, 0]
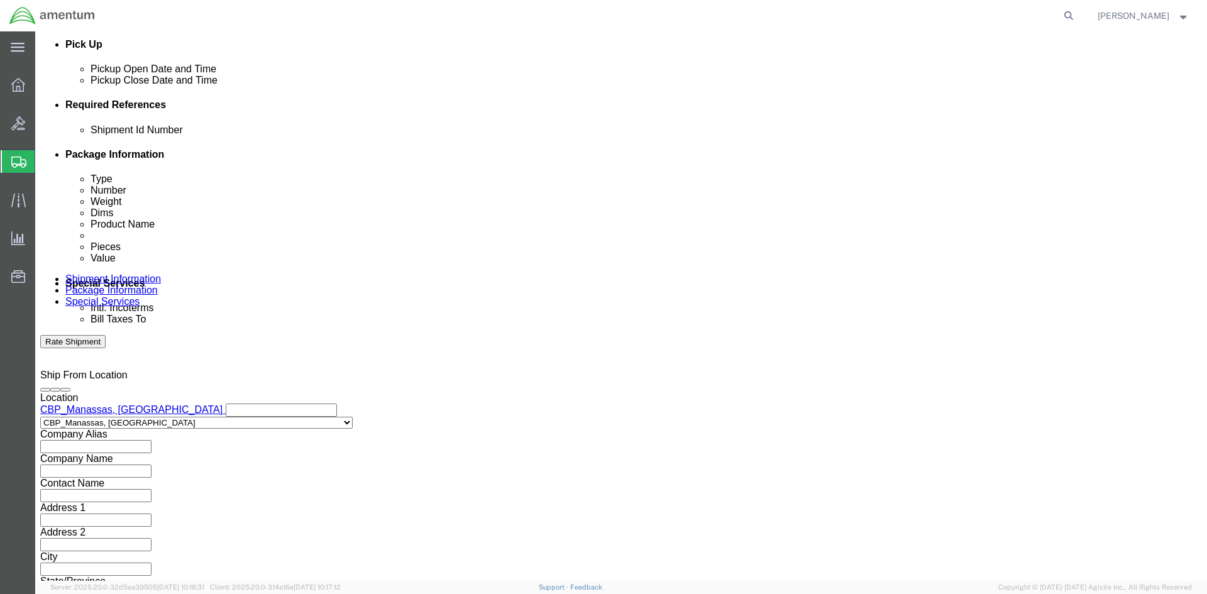
click button "Continue"
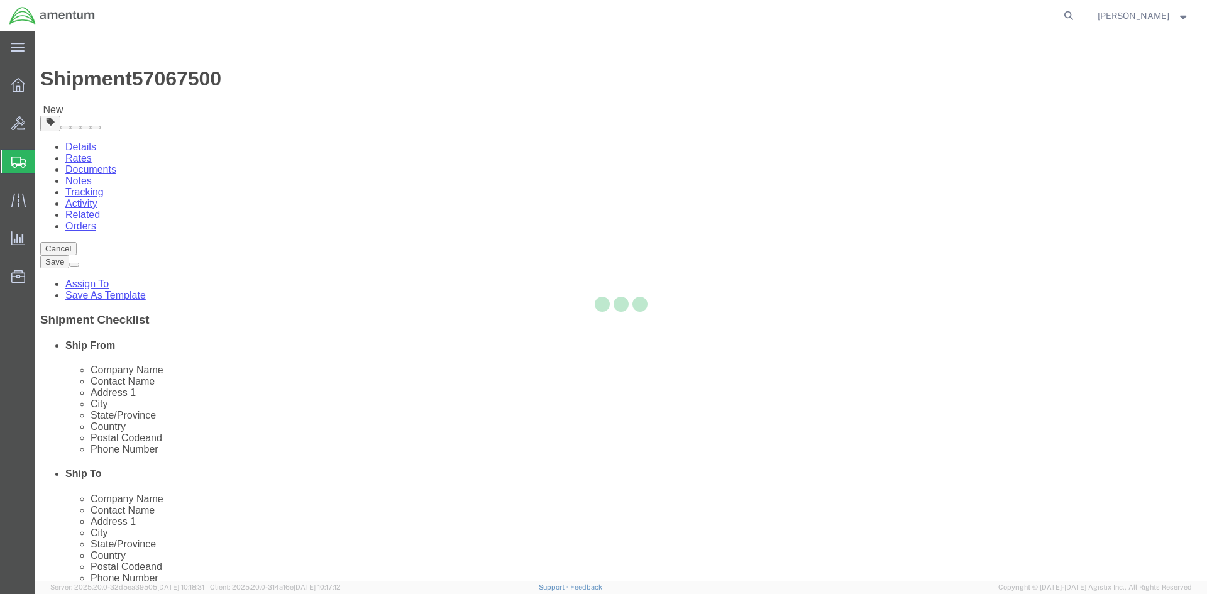
select select "CBOX"
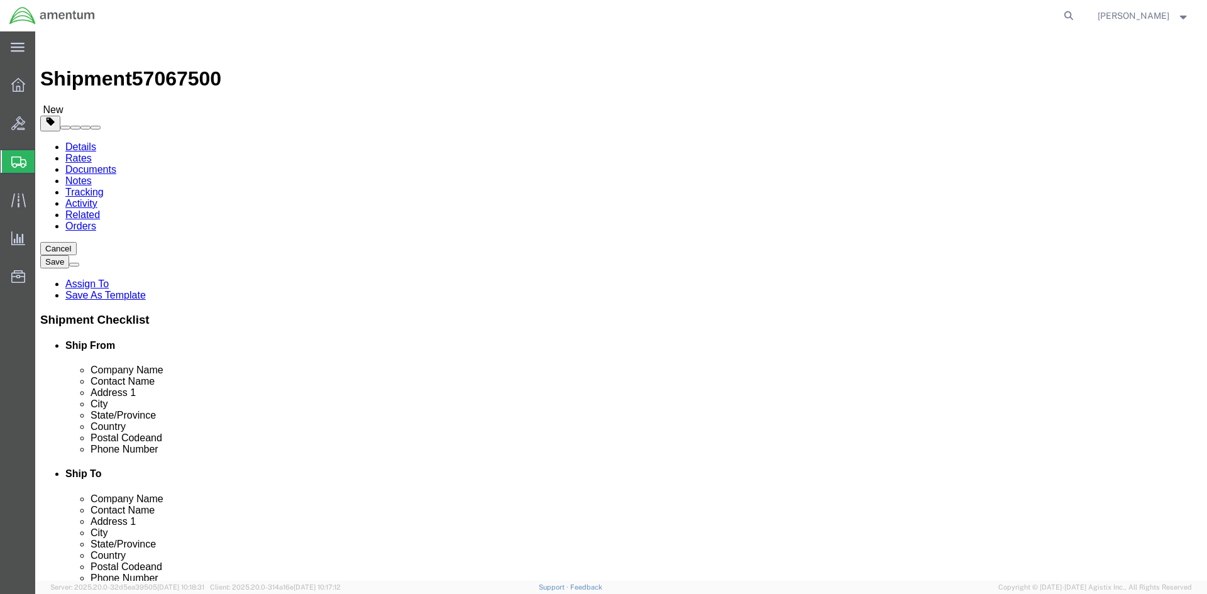
click input "text"
type input "6"
drag, startPoint x: 201, startPoint y: 286, endPoint x: 125, endPoint y: 289, distance: 76.8
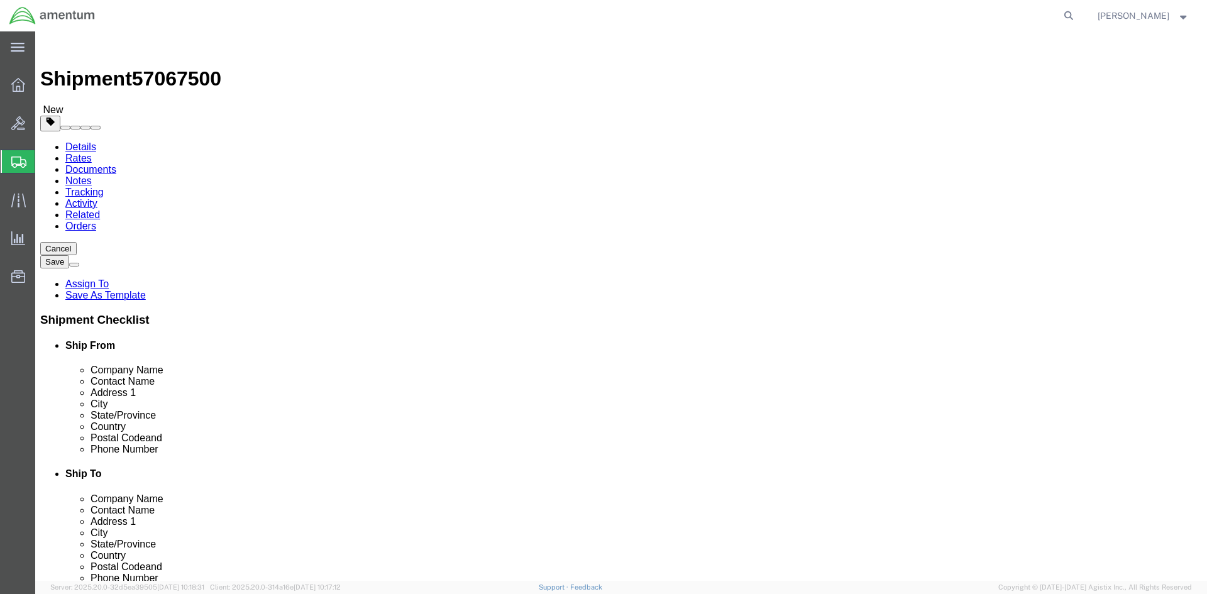
click div "Weight 0.00 Select kgs lbs Ship. t°"
type input "3.50"
click div "Package Content # 1 x Package Type Select BCK Boxes Bale(s) Basket(s) Bolt(s) B…"
click link "Add Content"
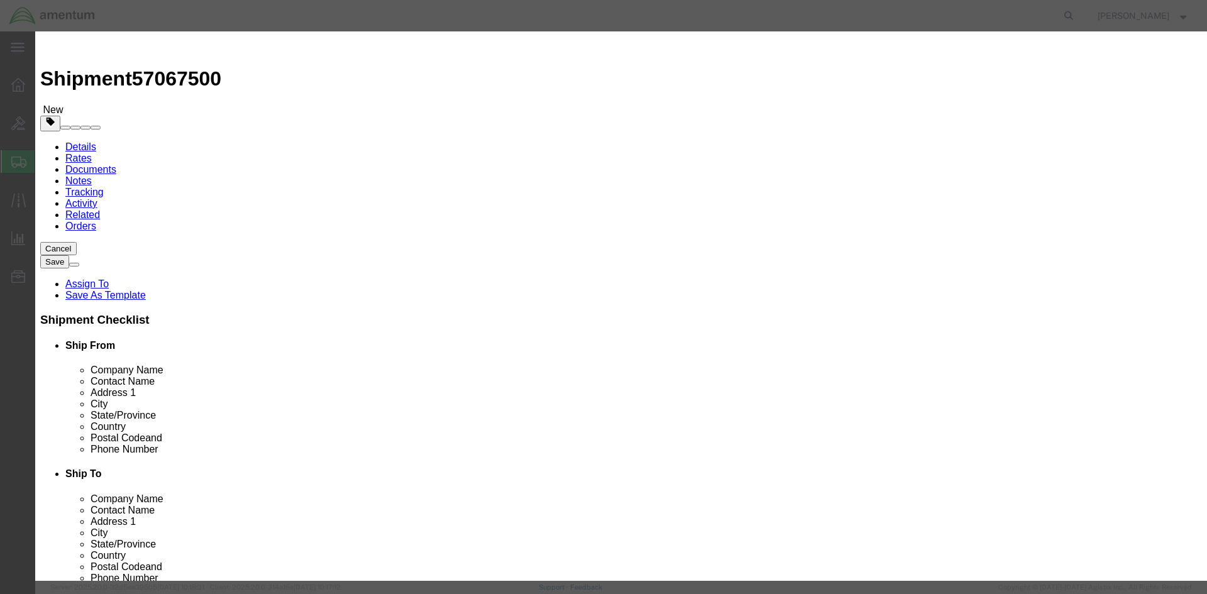
click input "text"
type input "3"
type input "SEAL AND RING TOOL"
drag, startPoint x: 387, startPoint y: 123, endPoint x: 343, endPoint y: 118, distance: 44.9
click div "Pieces 0 Select Bag Barrels 100Board Feet Bottle Box Blister Pack Carats Can Ca…"
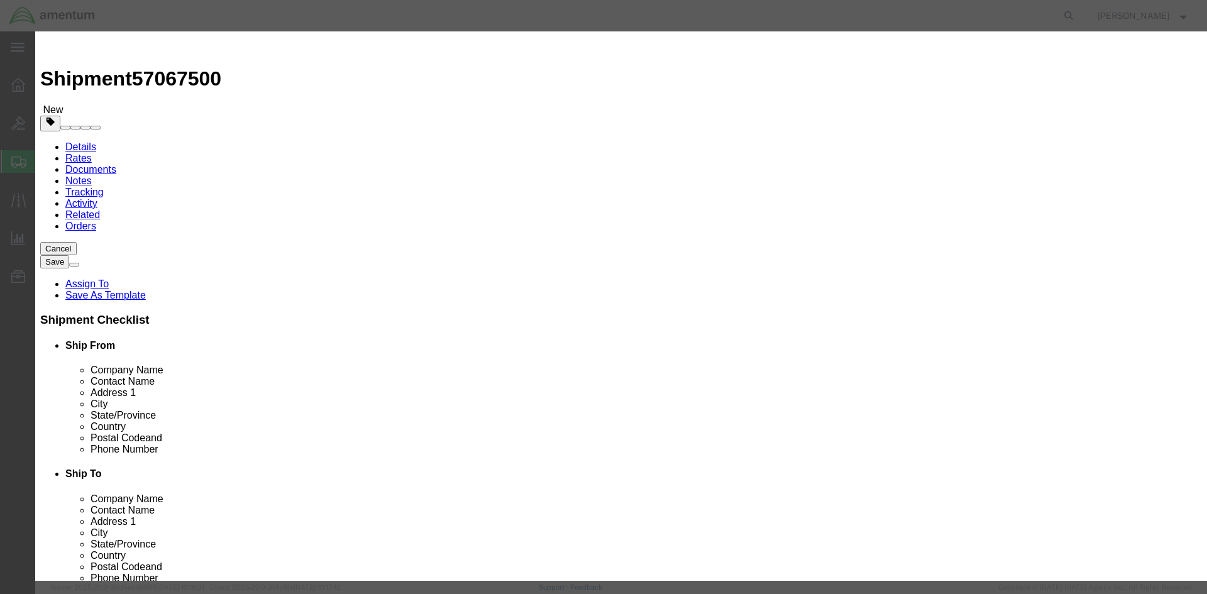
type input "1"
click input "text"
type input "500"
click div "Product Name SEAL AND RING TOOL 35 Pieces 1 Select Bag Barrels 100Board Feet Bo…"
click button "Save & Close"
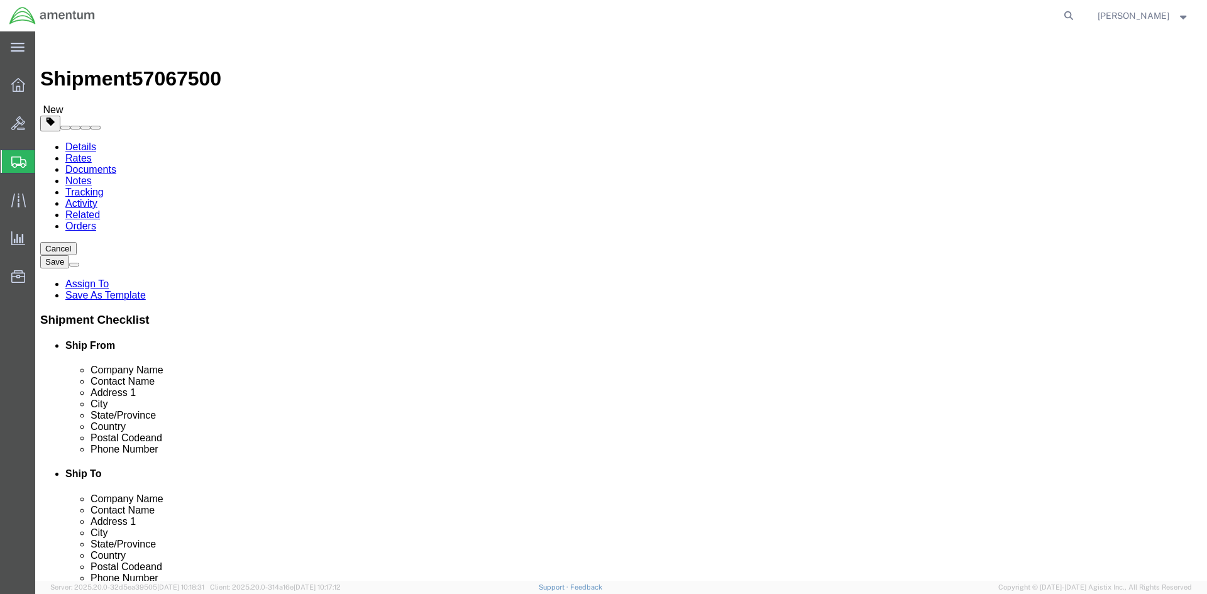
click button "Rate Shipment"
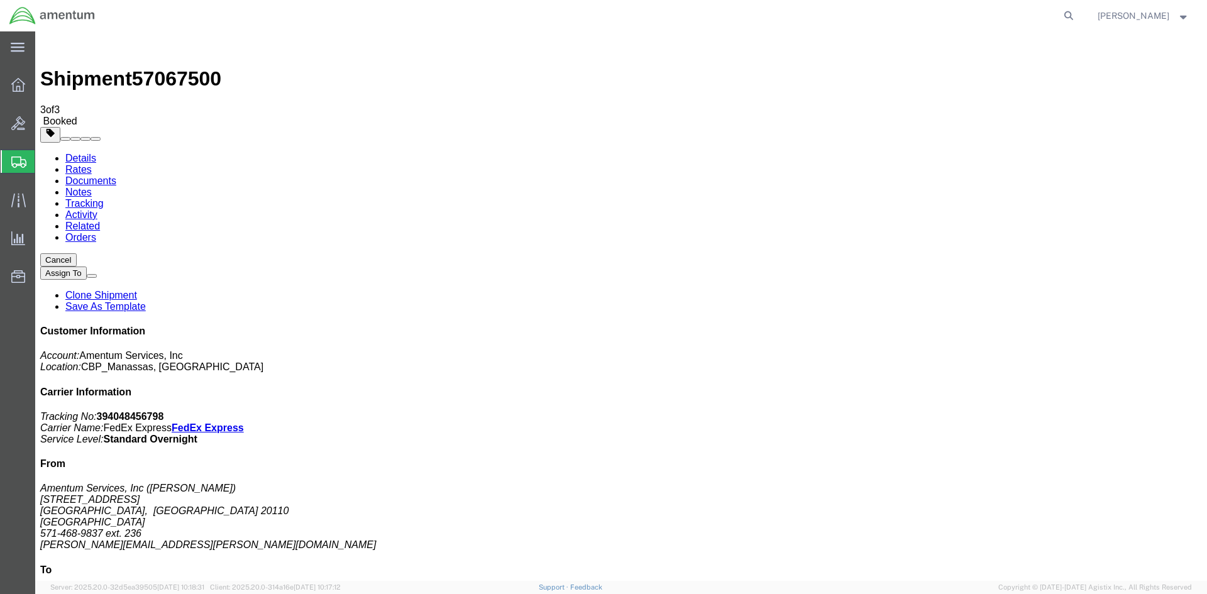
drag, startPoint x: 1091, startPoint y: 192, endPoint x: 977, endPoint y: 194, distance: 113.8
click at [977, 326] on div "Customer Information Account: Amentum Services, Inc Location: CBP_Manassas, [GE…" at bounding box center [621, 550] width 1162 height 448
copy p "Tracking No: 394048456798"
click at [0, 0] on span "Create Shipment" at bounding box center [0, 0] width 0 height 0
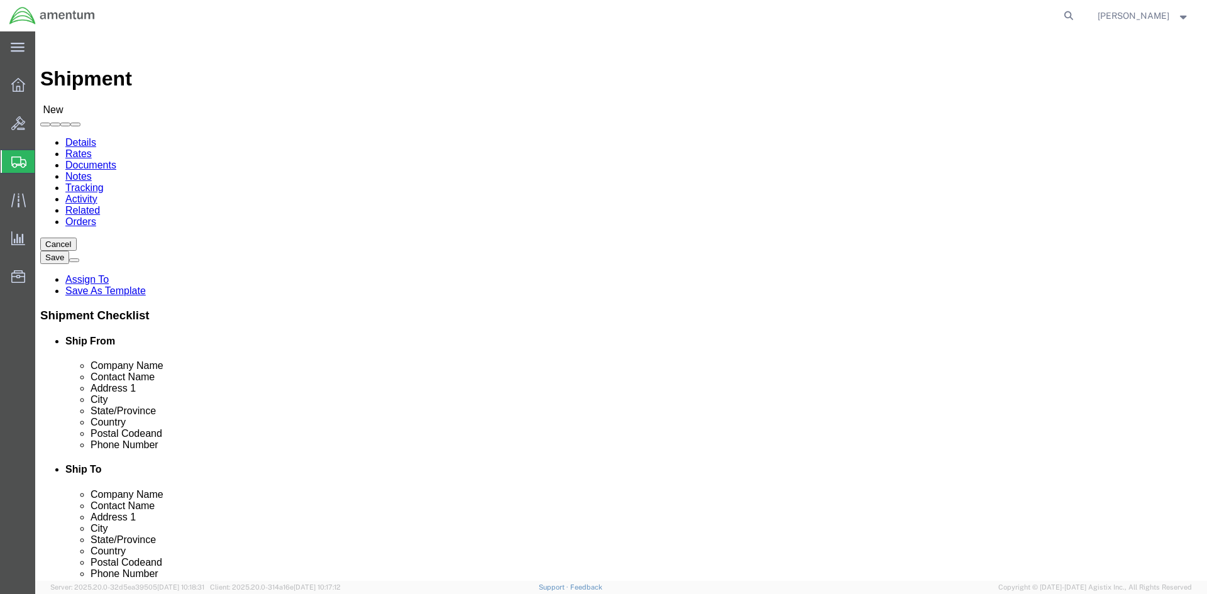
scroll to position [2389, 0]
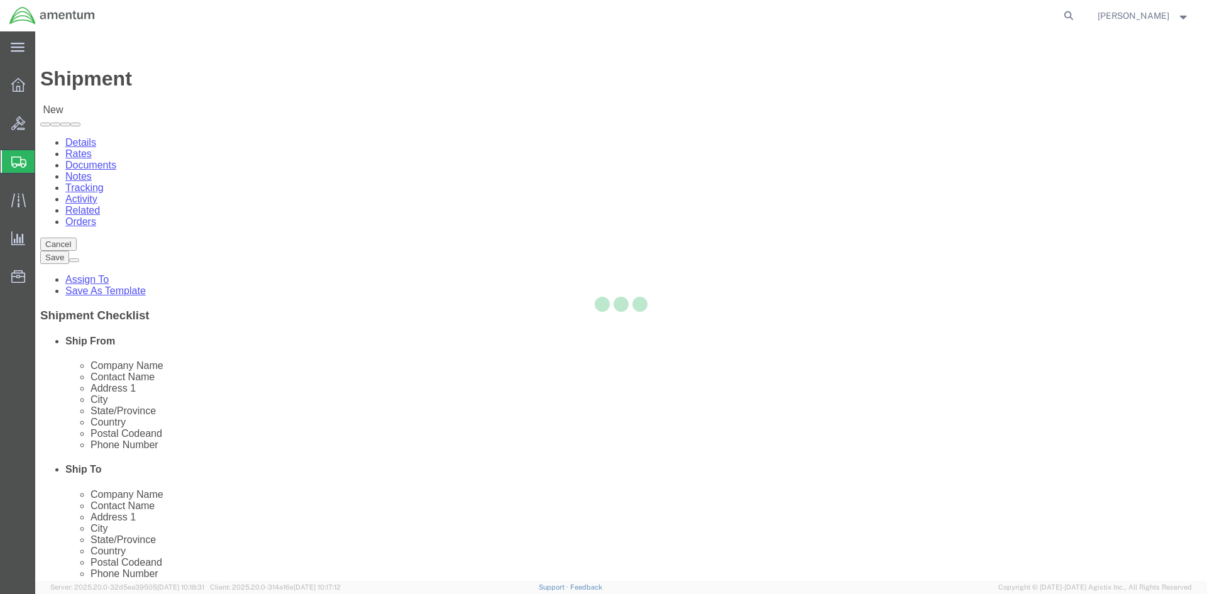
select select "VA"
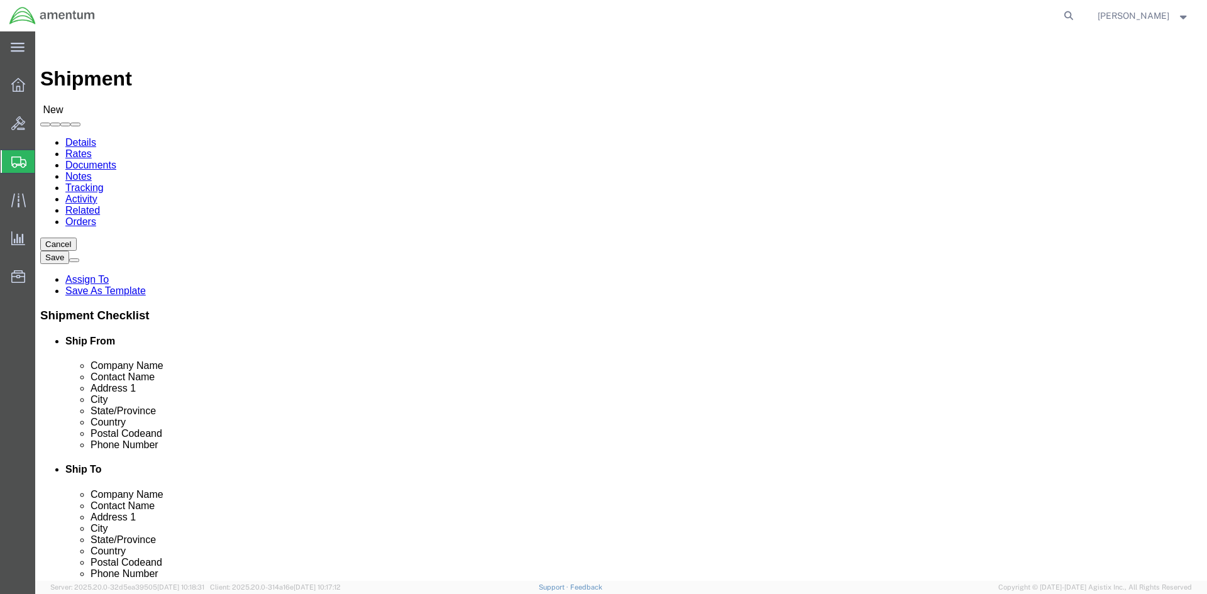
scroll to position [2515, 0]
select select "49927"
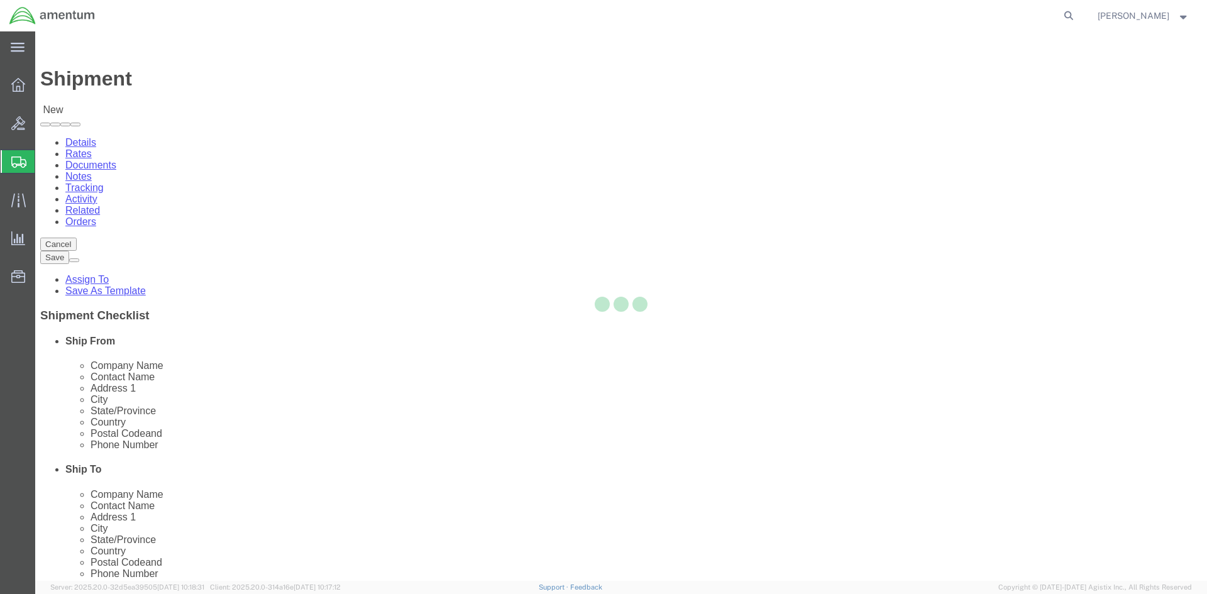
select select "NY"
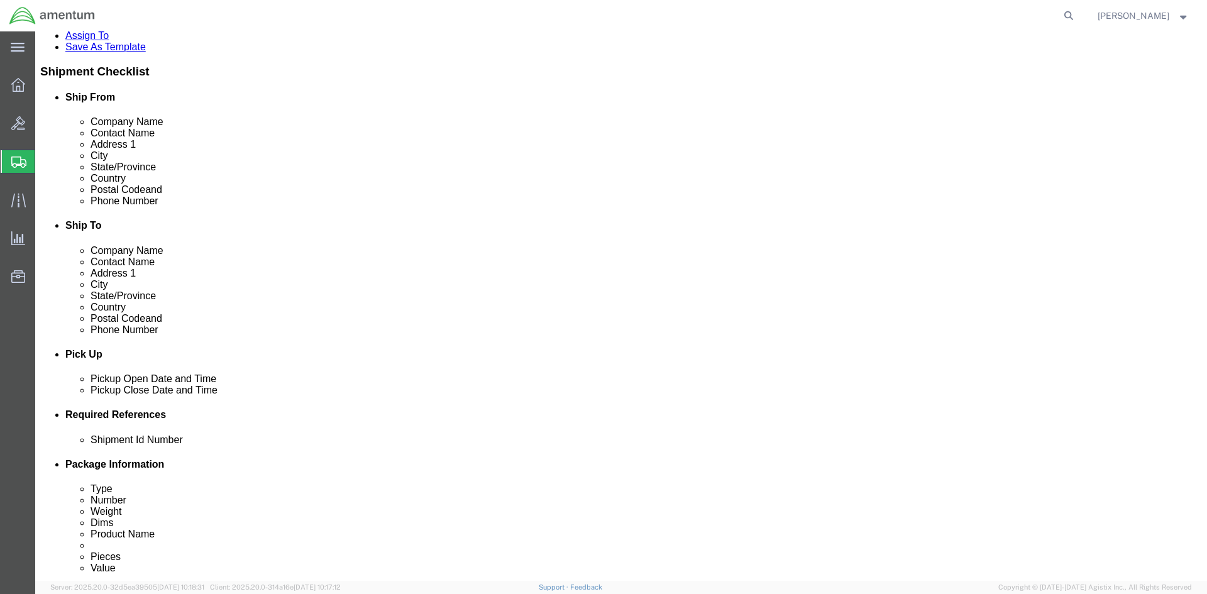
scroll to position [252, 0]
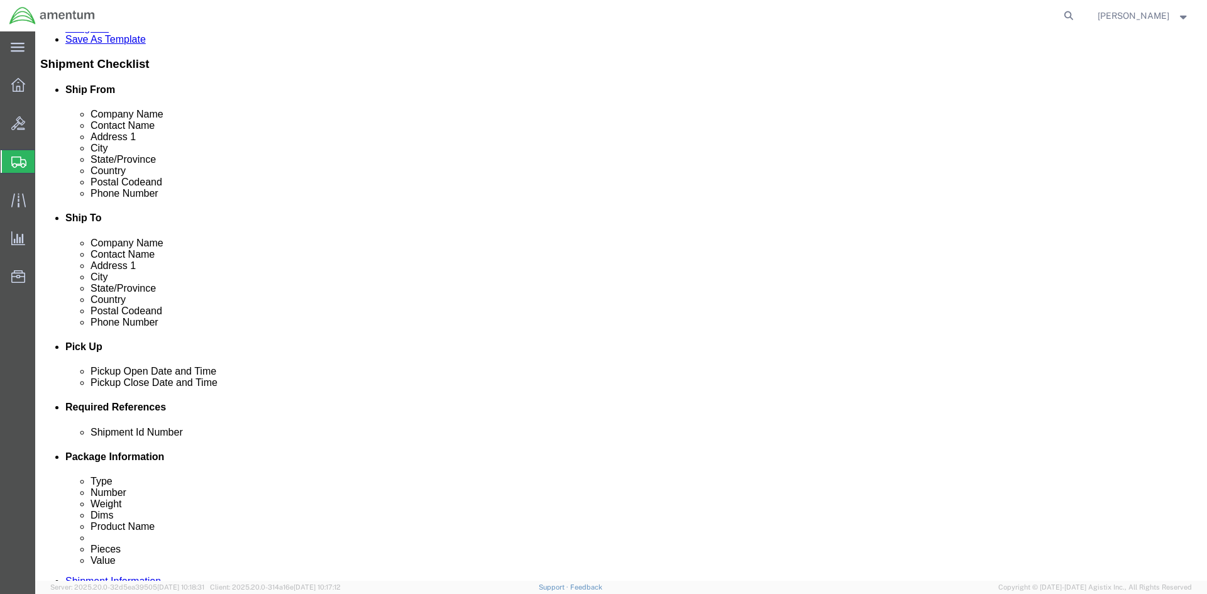
click div "[DATE] 3:00 PM"
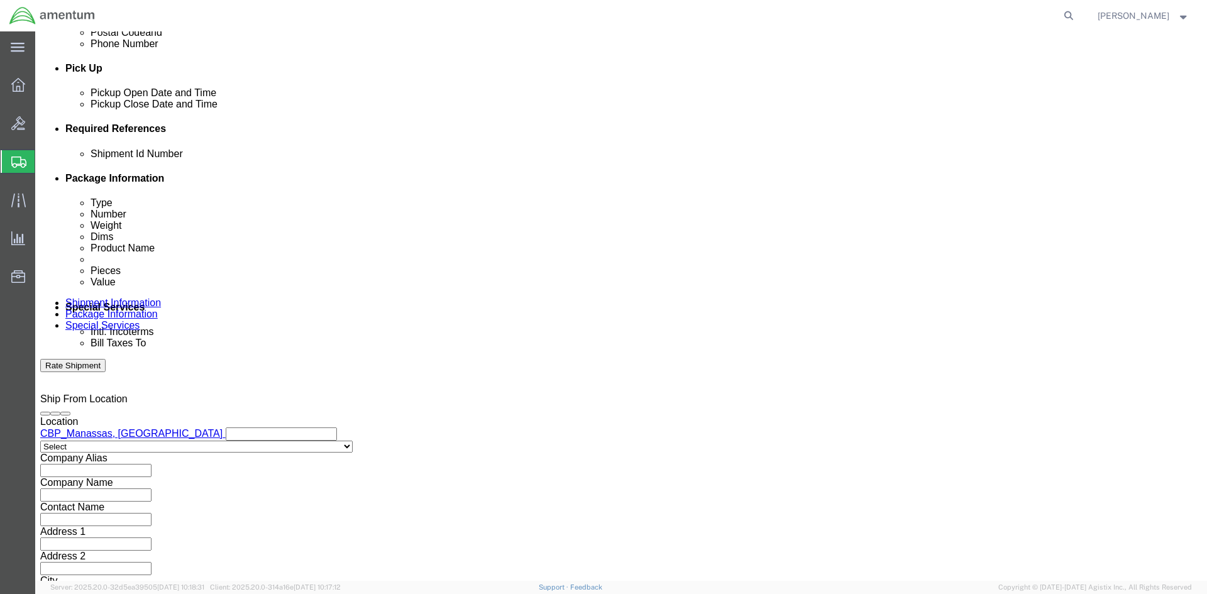
drag, startPoint x: 116, startPoint y: 350, endPoint x: 24, endPoint y: 350, distance: 91.8
click body "Shipment New Details Rates Documents Notes Tracking Activity Related Orders Can…"
click input "3:00 PM"
click input "8:00 PM"
type input "8:00 am"
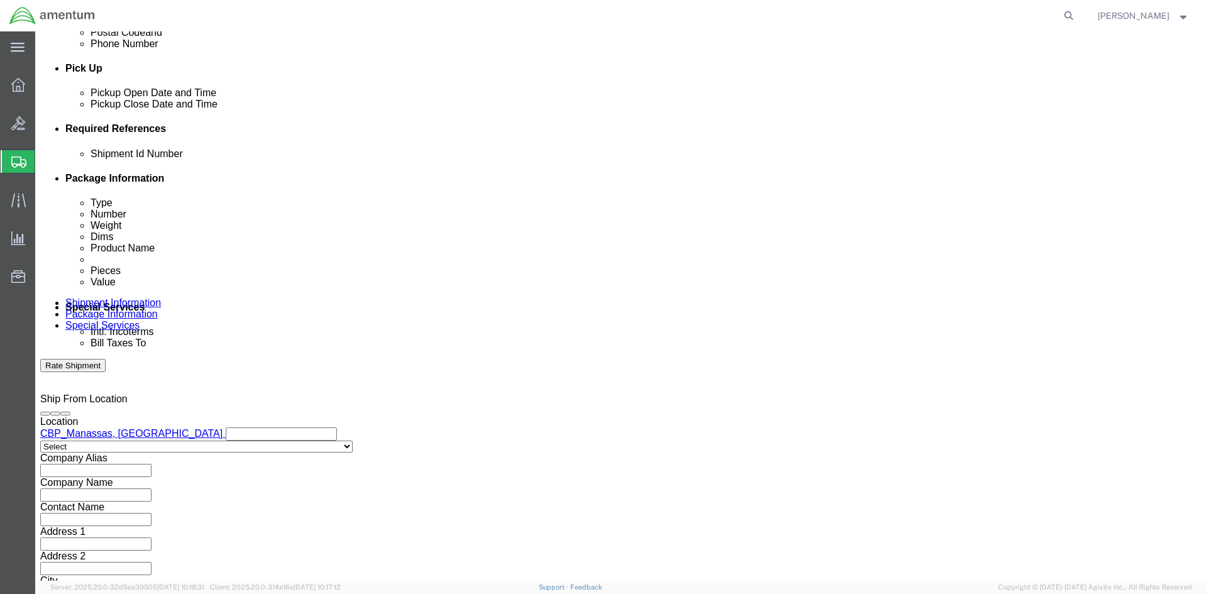
click button "Apply"
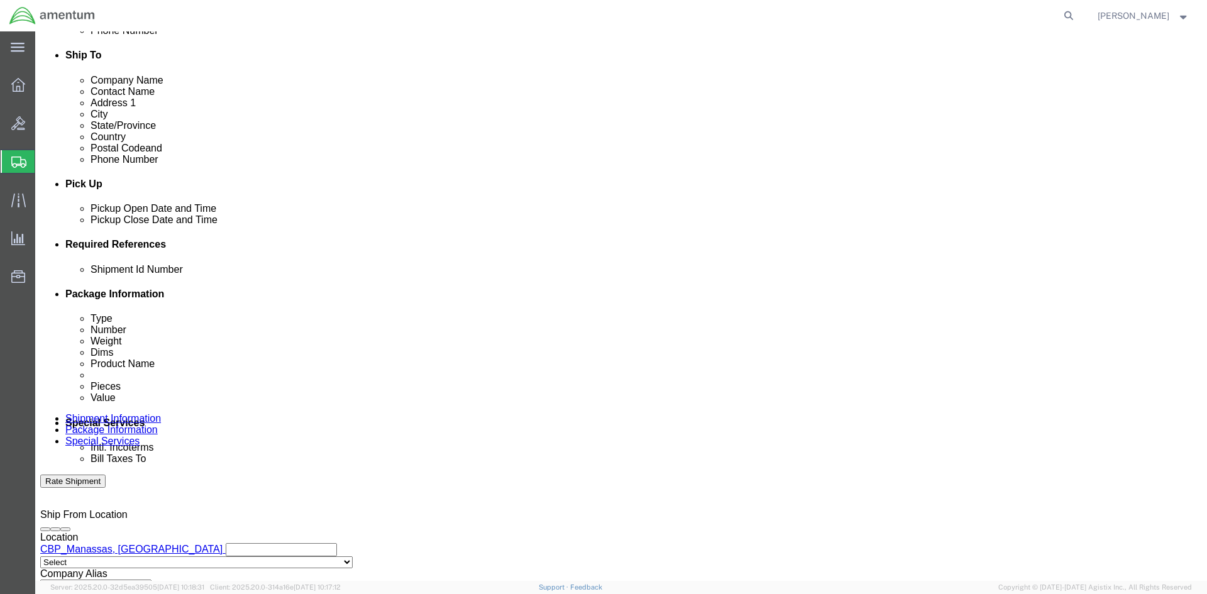
scroll to position [341, 0]
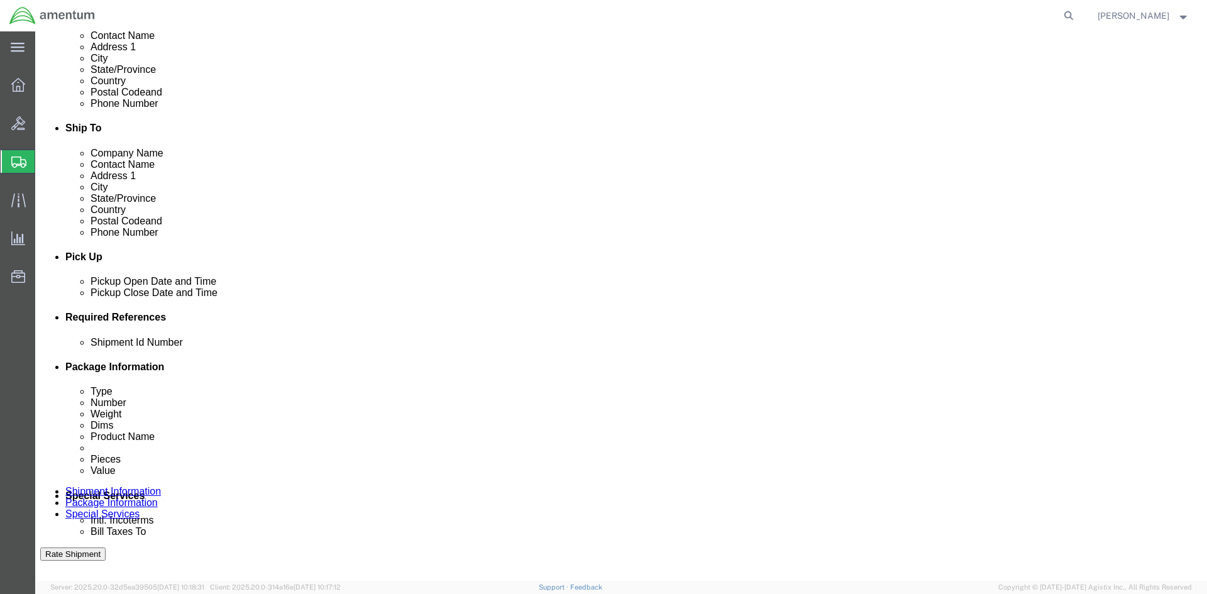
click div "[DATE] 9:00 AM"
click input "4:00 AM"
type input "4:00 pm"
click button "Apply"
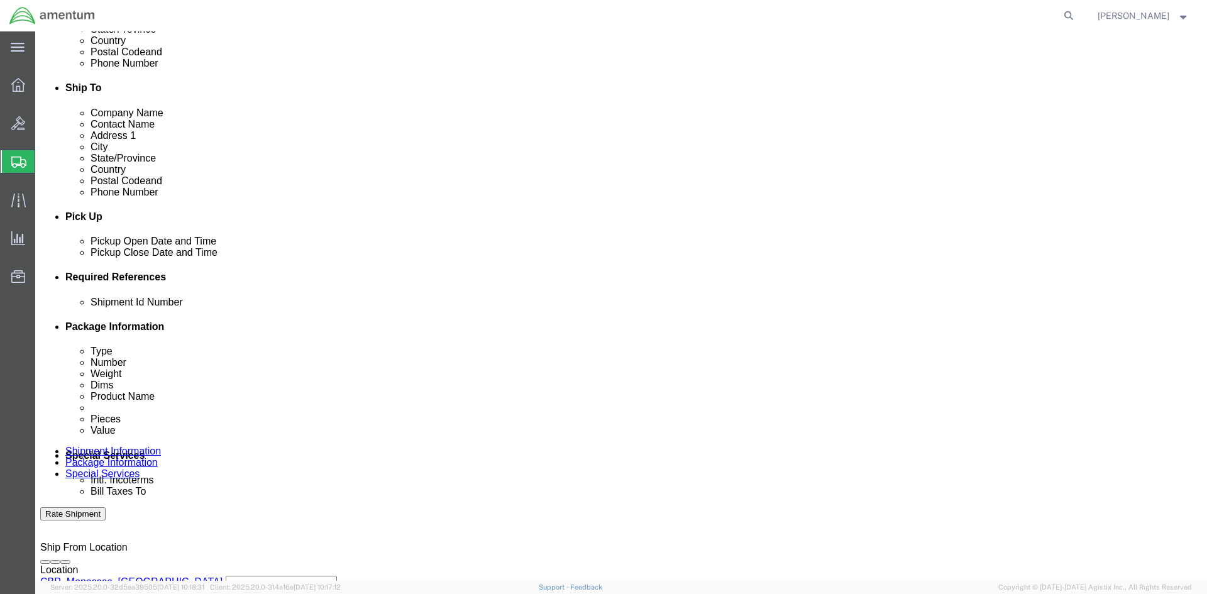
scroll to position [404, 0]
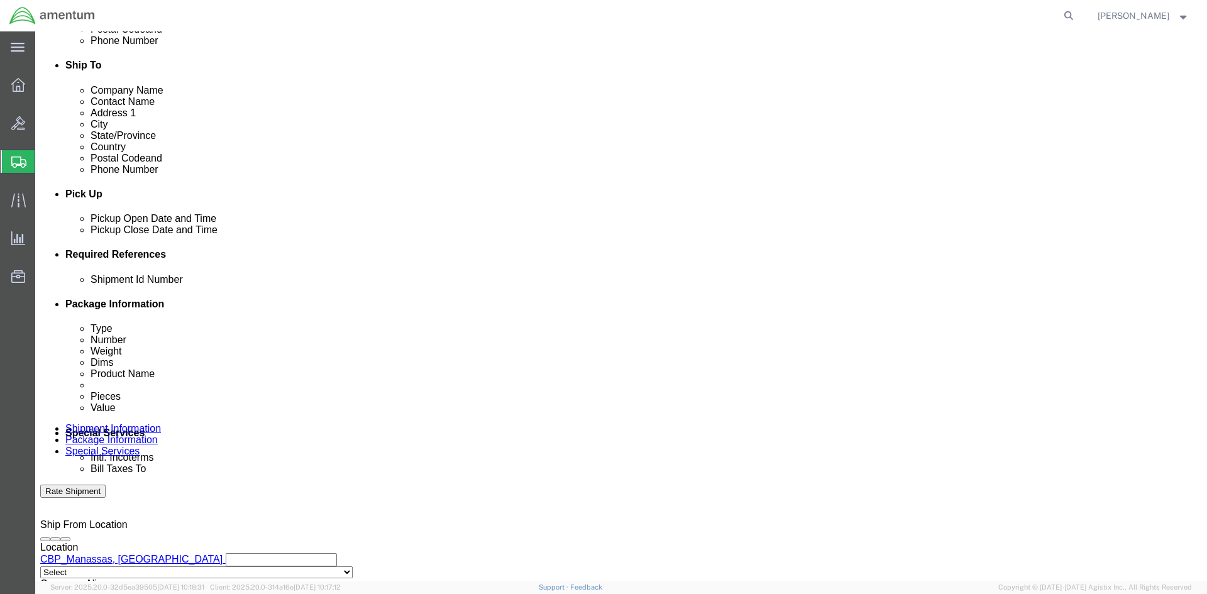
click button "Add reference"
click select "Select Account Type Activity ID Airline Appointment Number ASN Batch Request # …"
select select "CUSTREF"
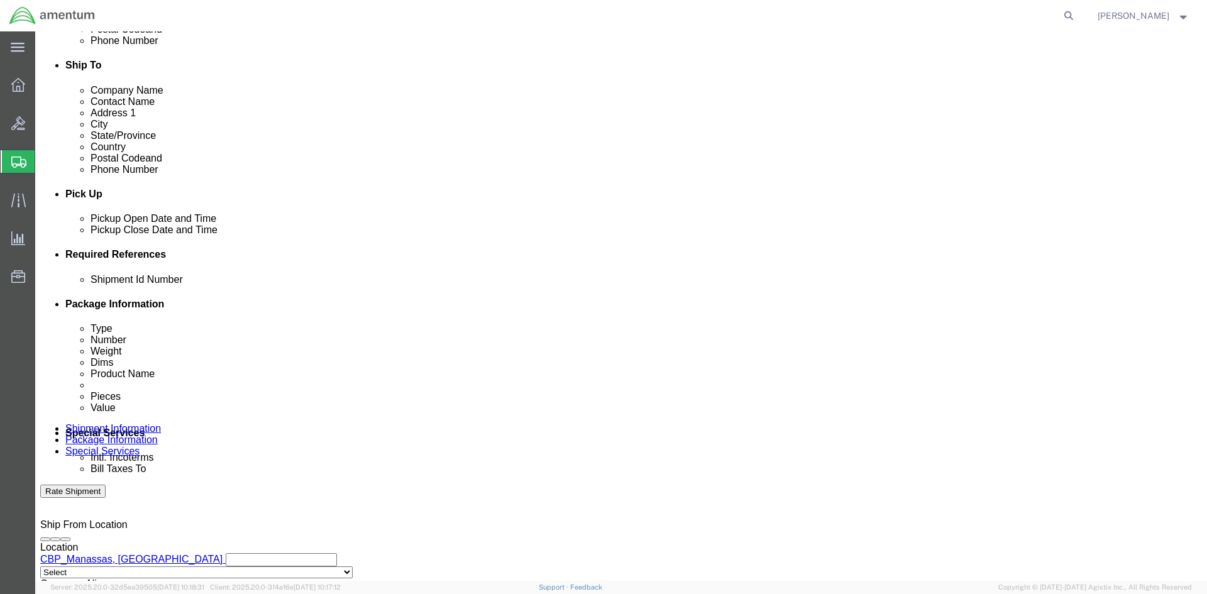
click select "Select Account Type Activity ID Airline Appointment Number ASN Batch Request # …"
select select "DEPT"
click select "Select Account Type Activity ID Airline Appointment Number ASN Batch Request # …"
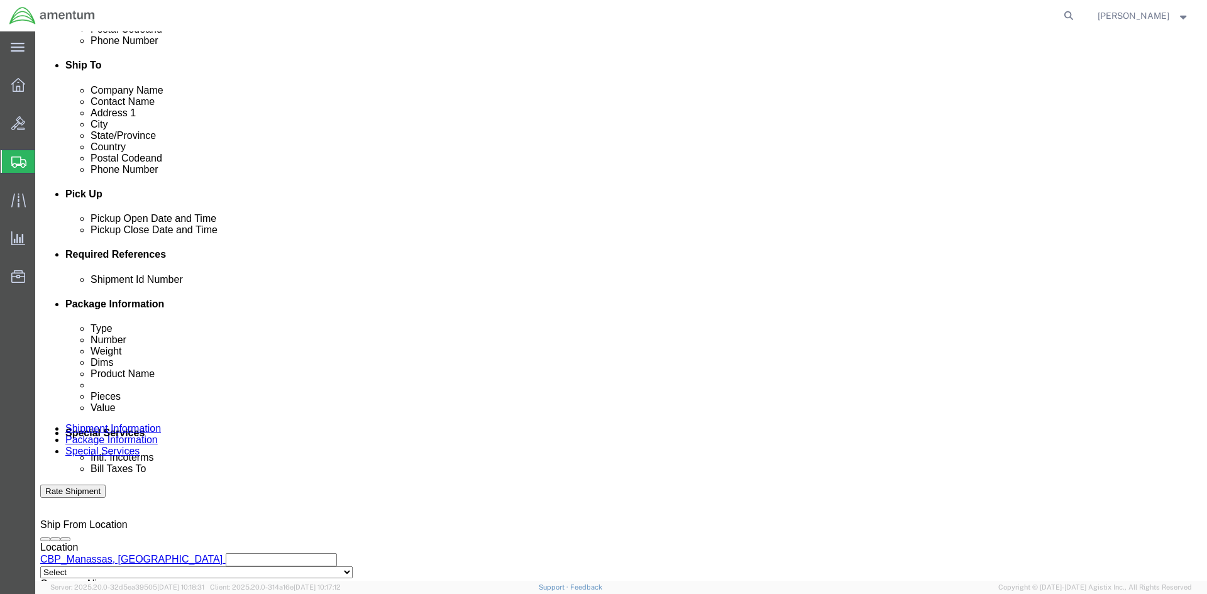
select select "PROJNUM"
click select "Select Account Type Activity ID Airline Appointment Number ASN Batch Request # …"
click input "text"
type input "l"
type input "LOANER TOOL RETURN"
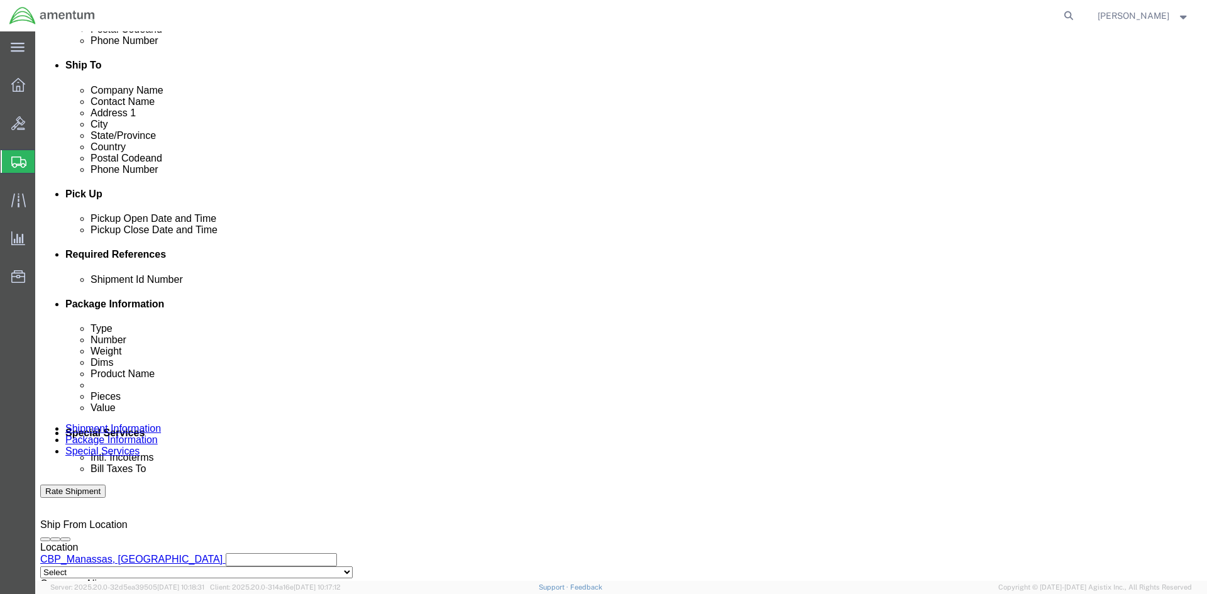
click input "text"
type input "LOANER TOOL RETURN"
click input "text"
type input "CBP"
click input "text"
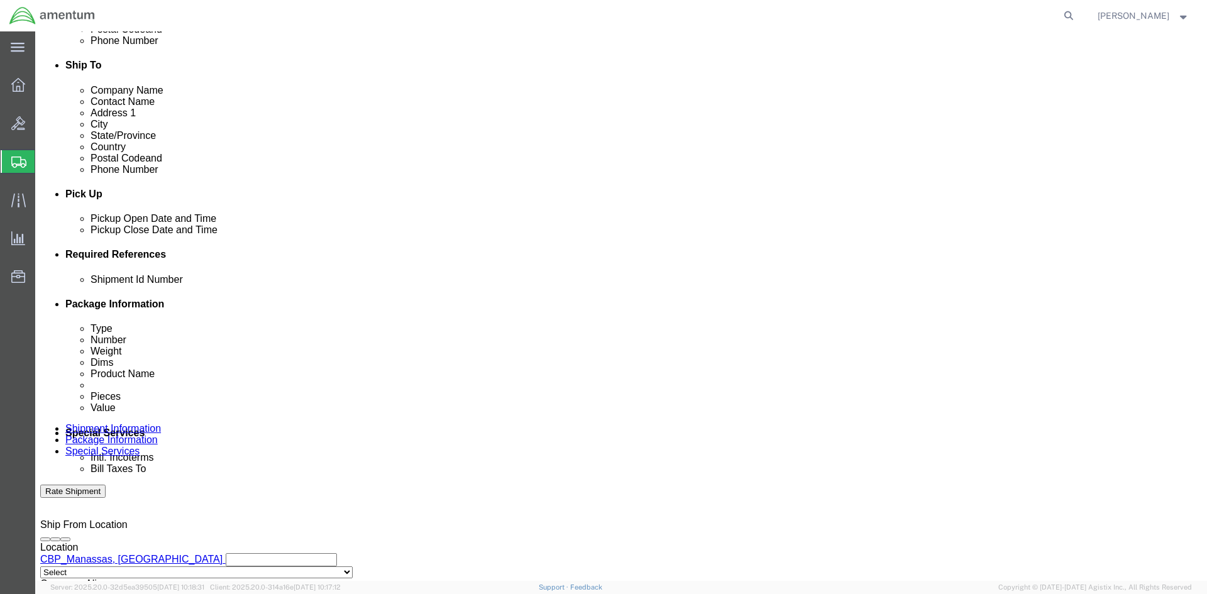
type input "6"
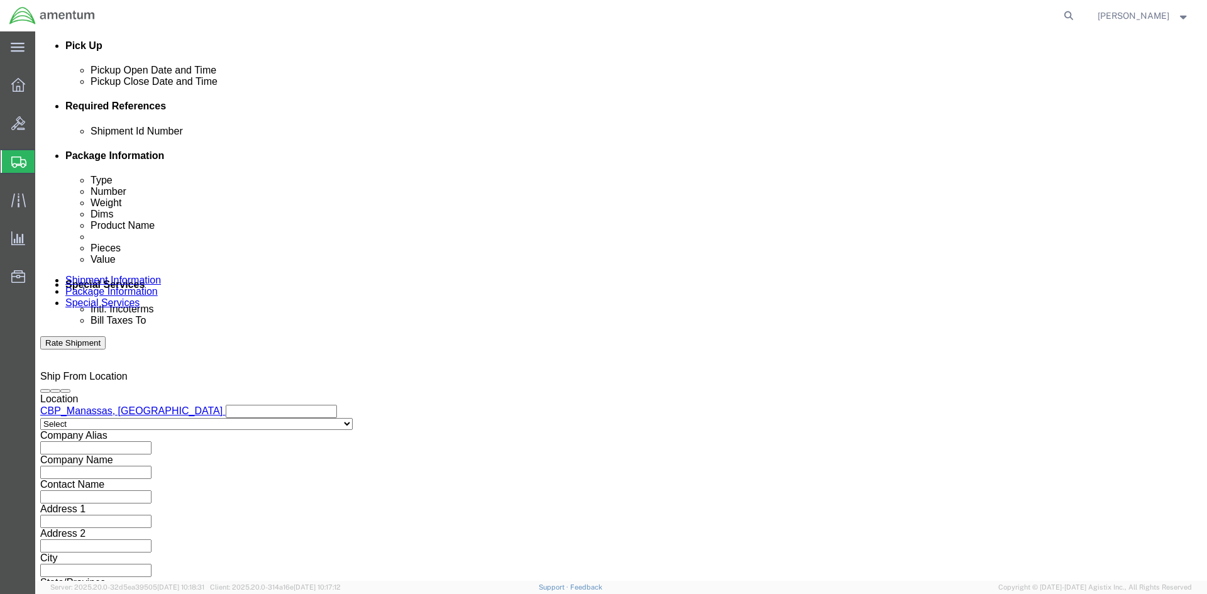
scroll to position [554, 0]
type input "6118.04.03.2219.000.NCR.0000"
click button "Continue"
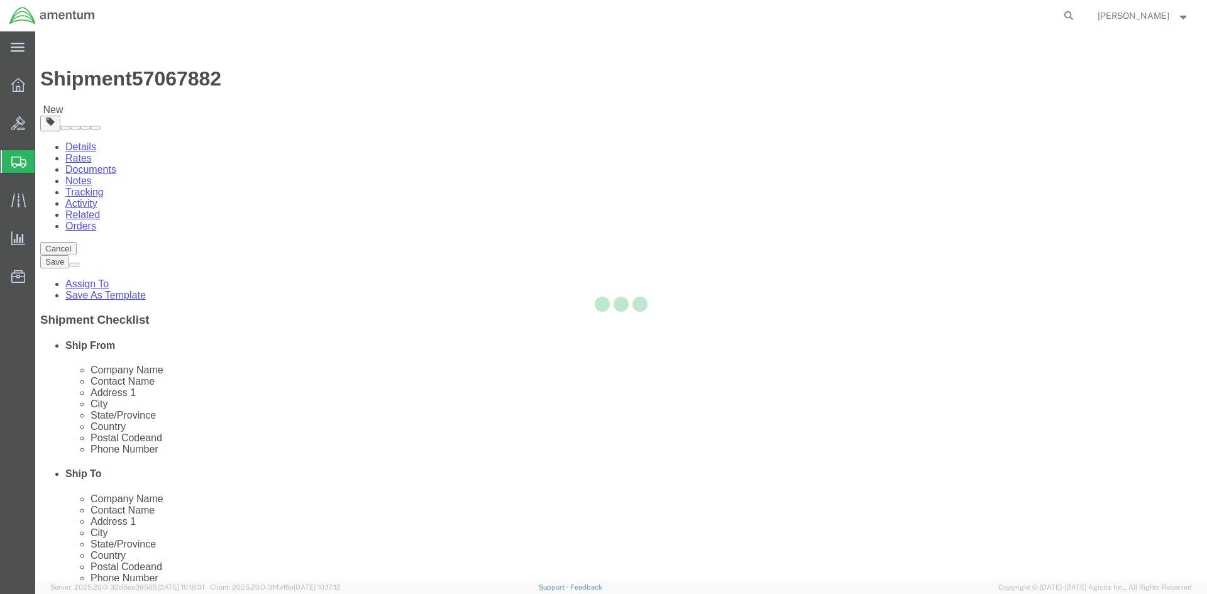
select select "CBOX"
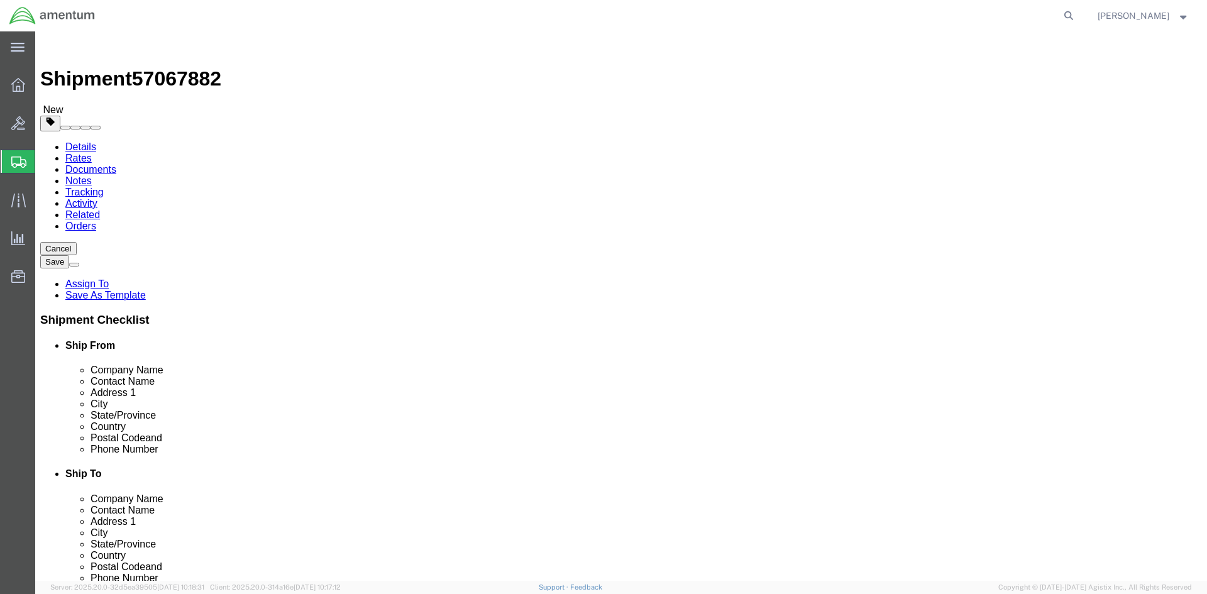
click input "text"
type input "7"
click input "text"
type input "7"
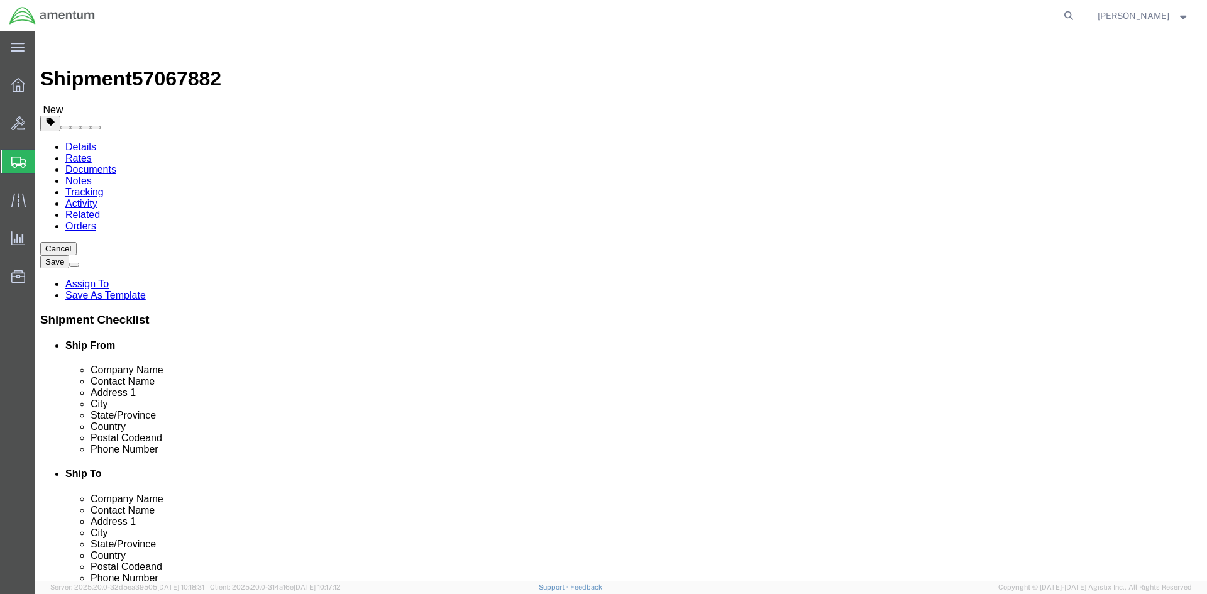
drag, startPoint x: 208, startPoint y: 292, endPoint x: 128, endPoint y: 291, distance: 80.5
click div "Weight 0.00 Select kgs lbs Ship. t°"
click ul
click input "2.50"
type input "2.00"
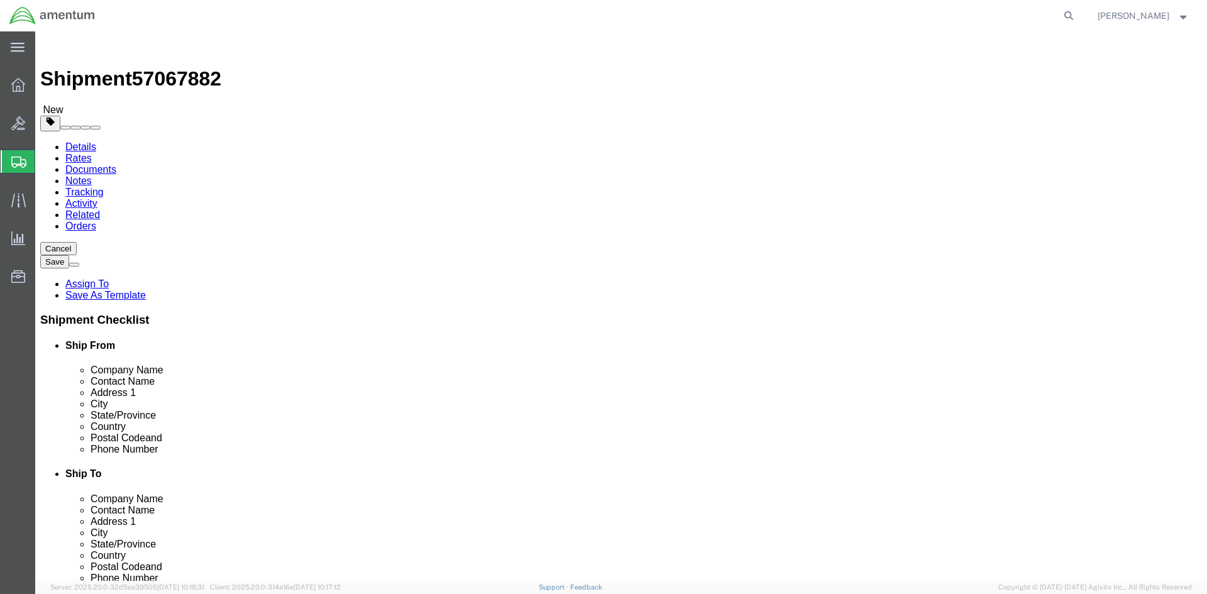
click div "Package Type Select BCK Boxes Bale(s) Basket(s) Bolt(s) Bottle(s) Buckets Bulk …"
click link "Add Content"
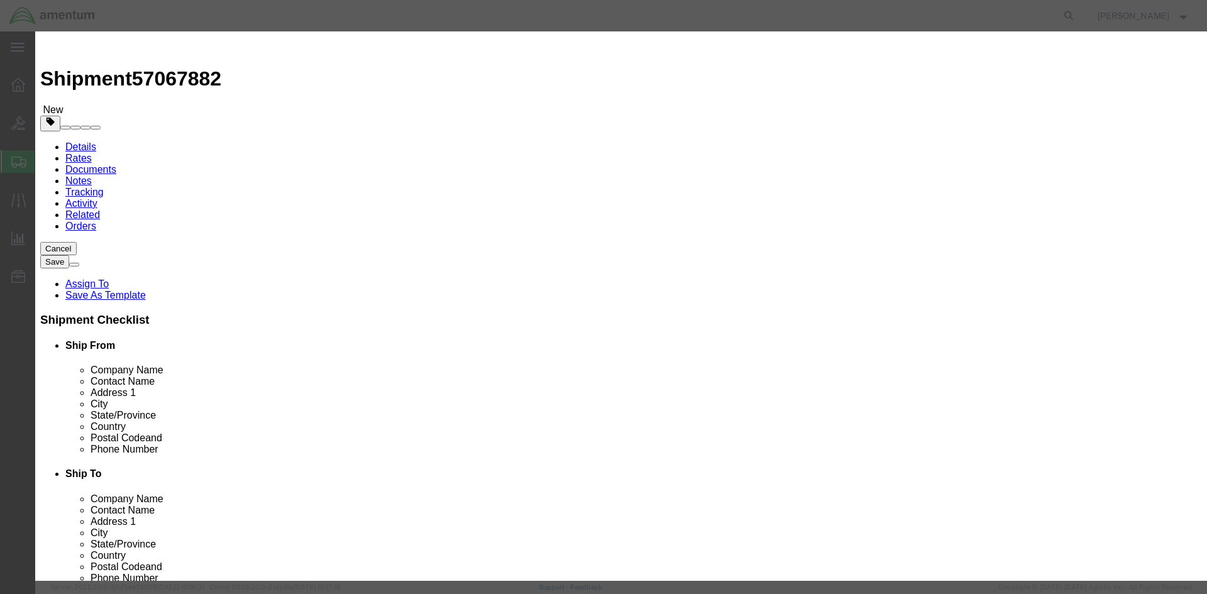
click input "text"
type input "3"
type input "EXTRACTOR TOOL"
click input "0"
type input "1"
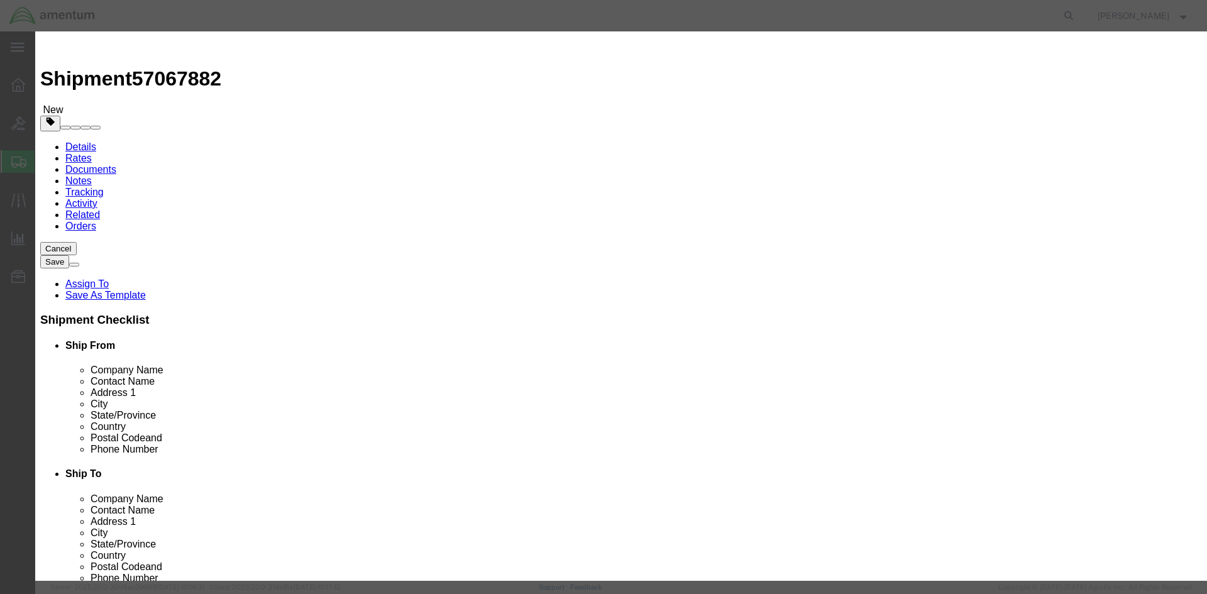
click input "text"
type input "300"
click div "Commodity library Product Name EXTRACTOR TOOL 35 Pieces 1 Select Bag Barrels 10…"
click input "text"
type input "EPL0271"
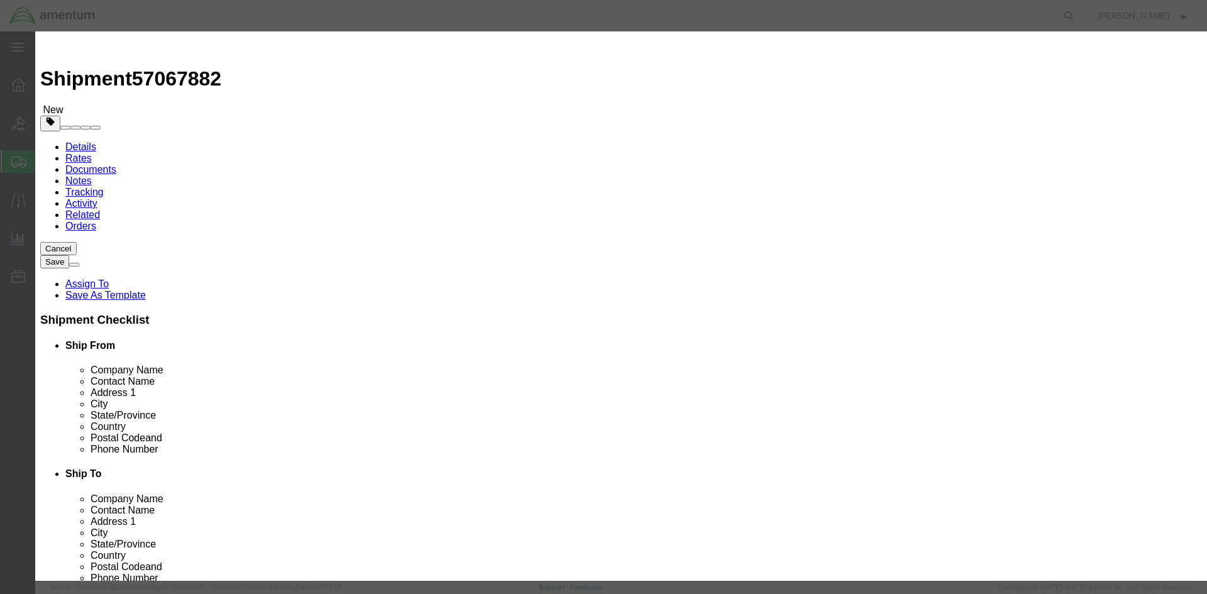
click div "Product Name EXTRACTOR TOOL 35 Pieces 1 Select Bag Barrels 100Board Feet Bottle…"
click button "Save & Close"
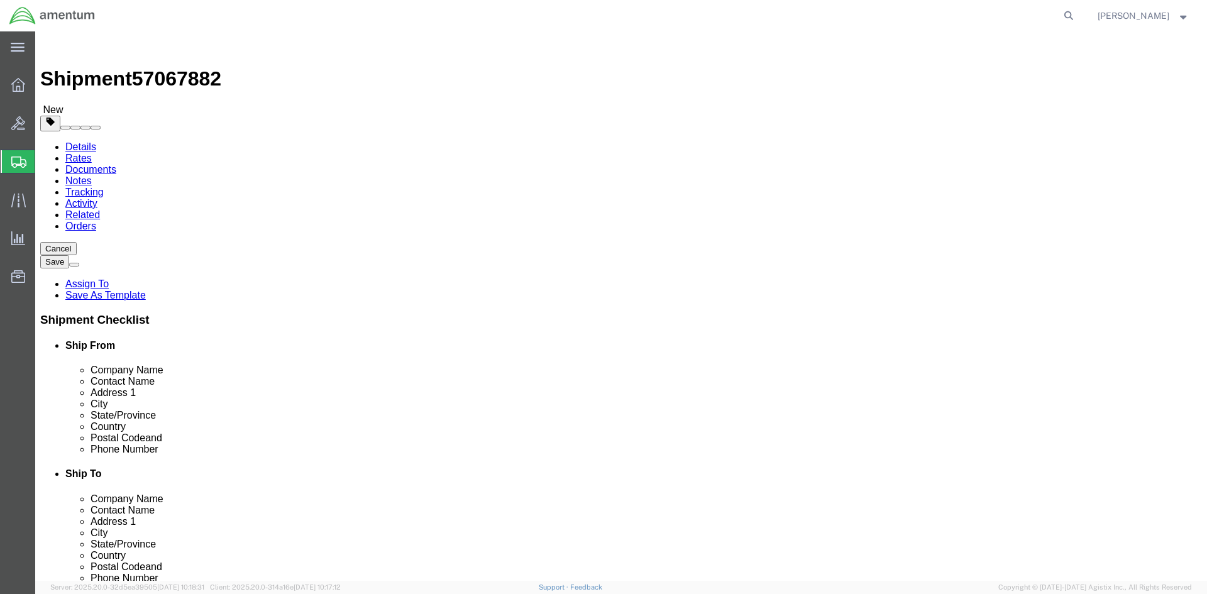
click button "Rate Shipment"
